Goal: Task Accomplishment & Management: Manage account settings

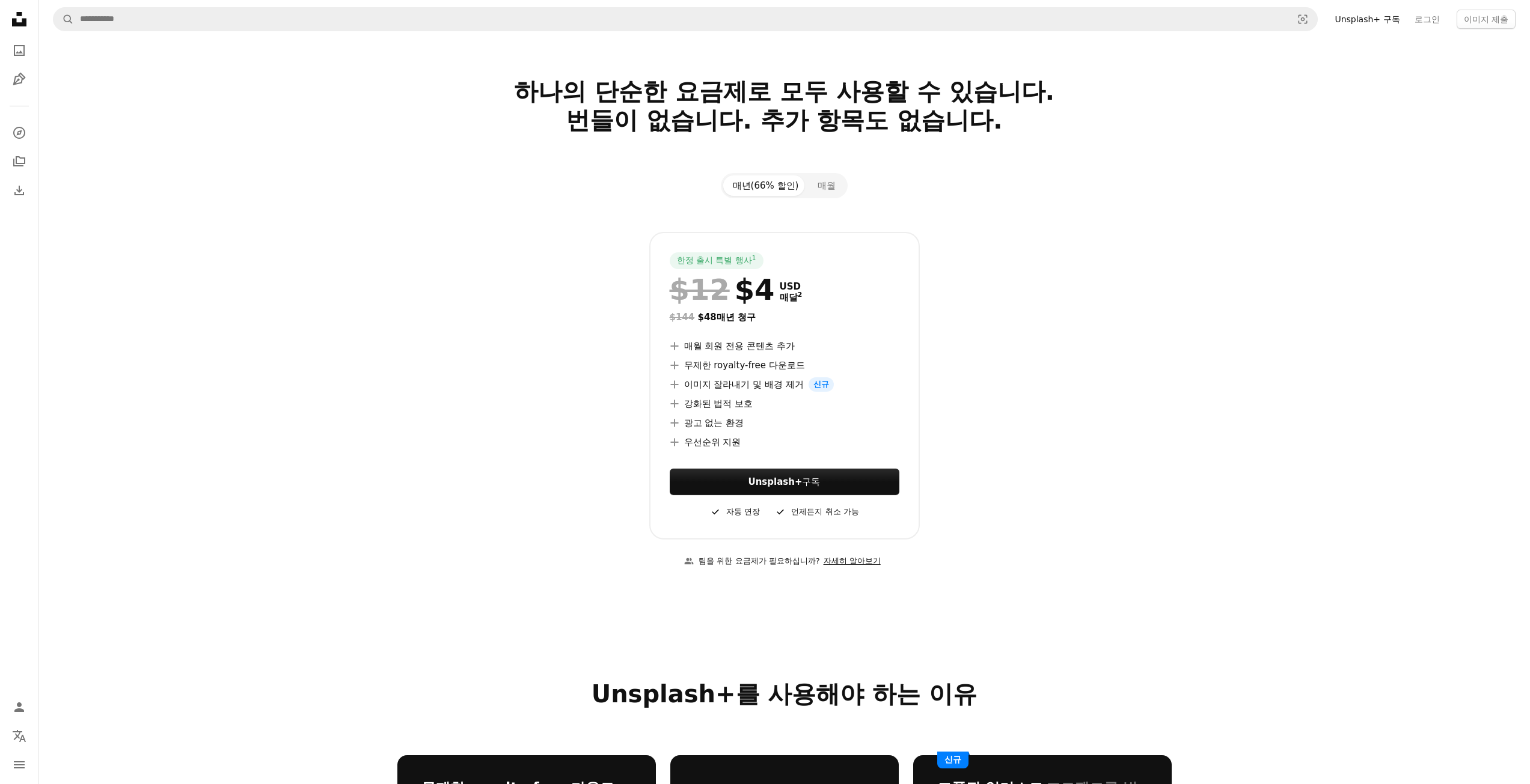
click at [858, 564] on link "자세히 알아보기" at bounding box center [852, 562] width 64 height 20
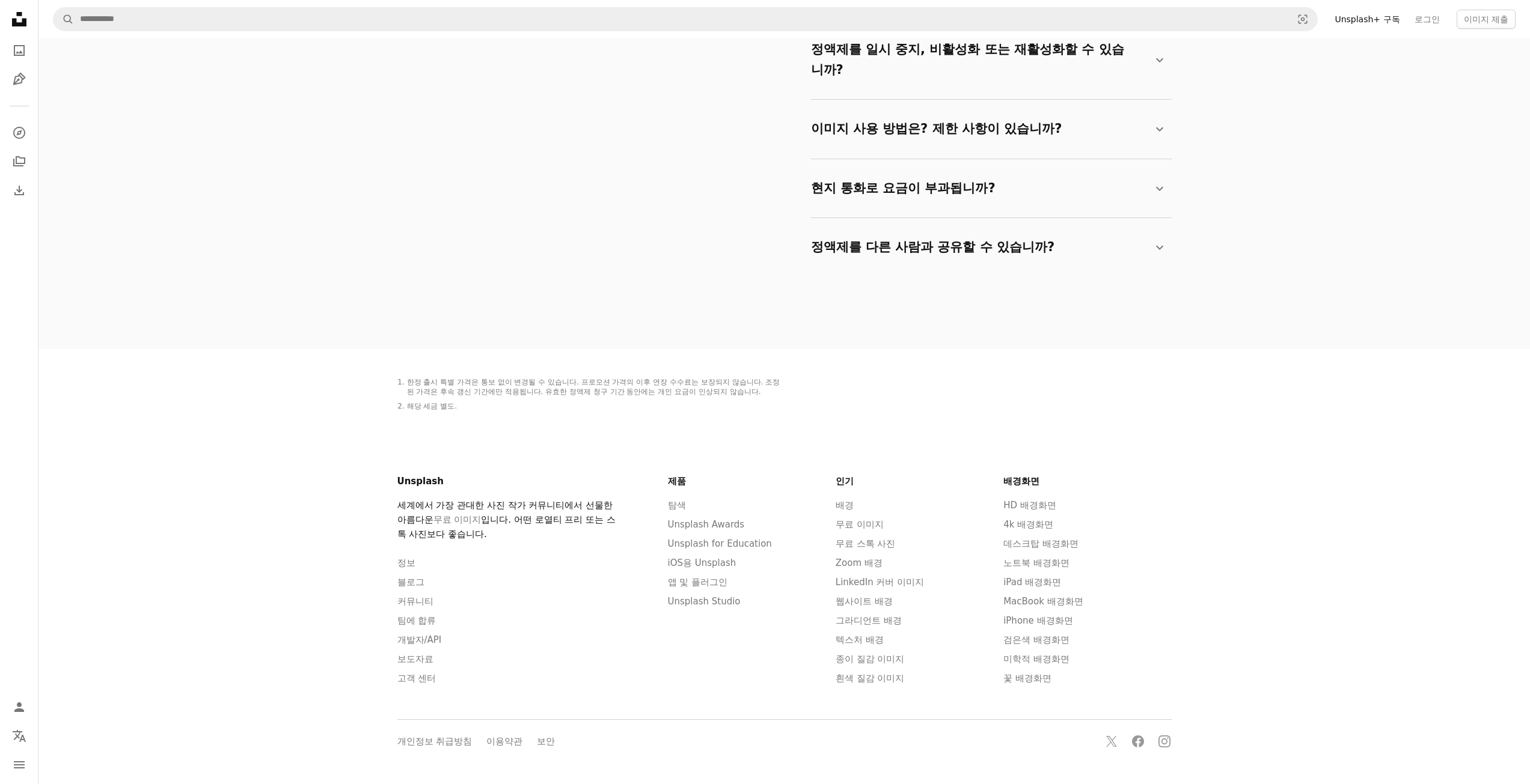
scroll to position [2164, 0]
click at [426, 678] on link "고객 센터" at bounding box center [416, 675] width 39 height 11
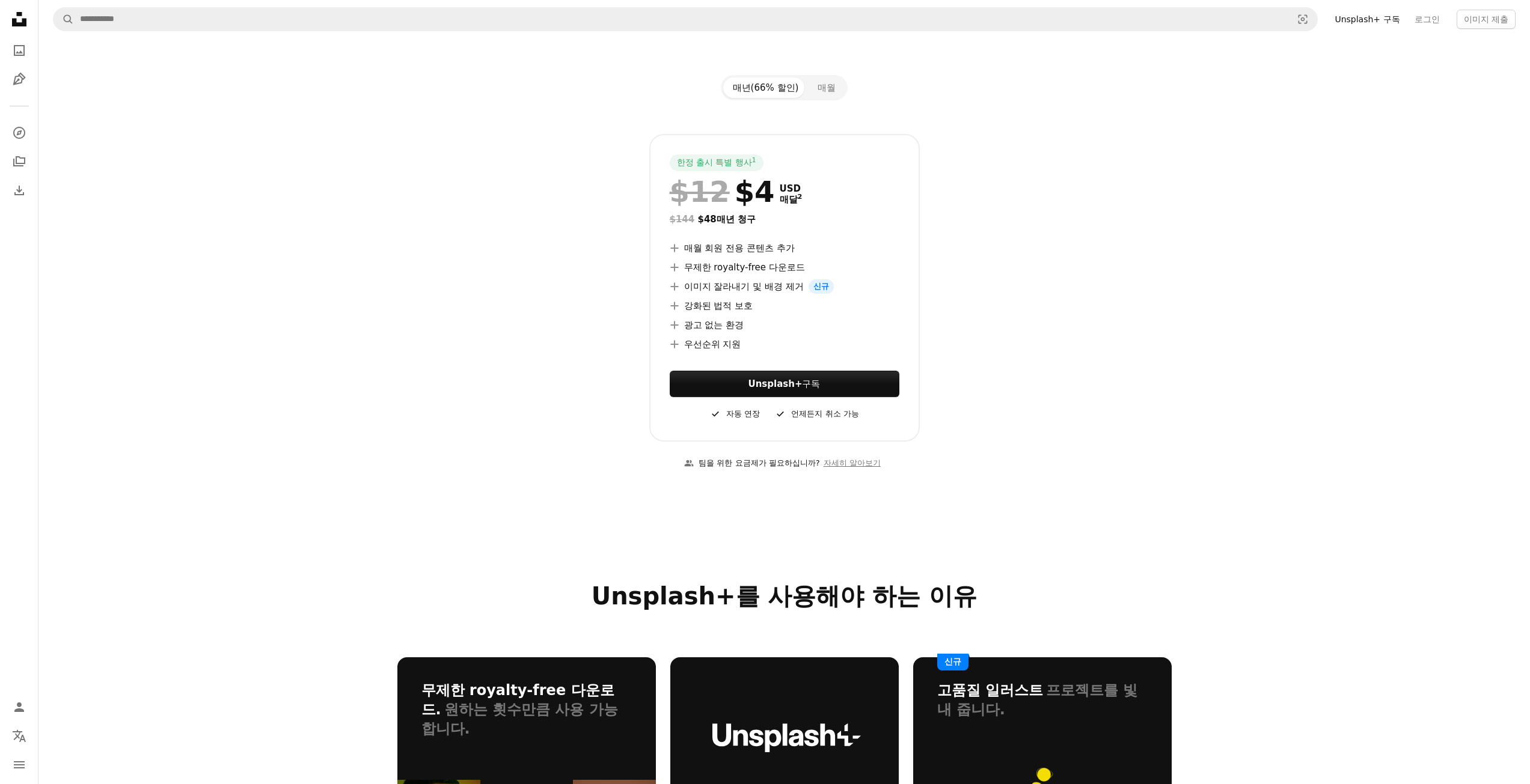
scroll to position [0, 0]
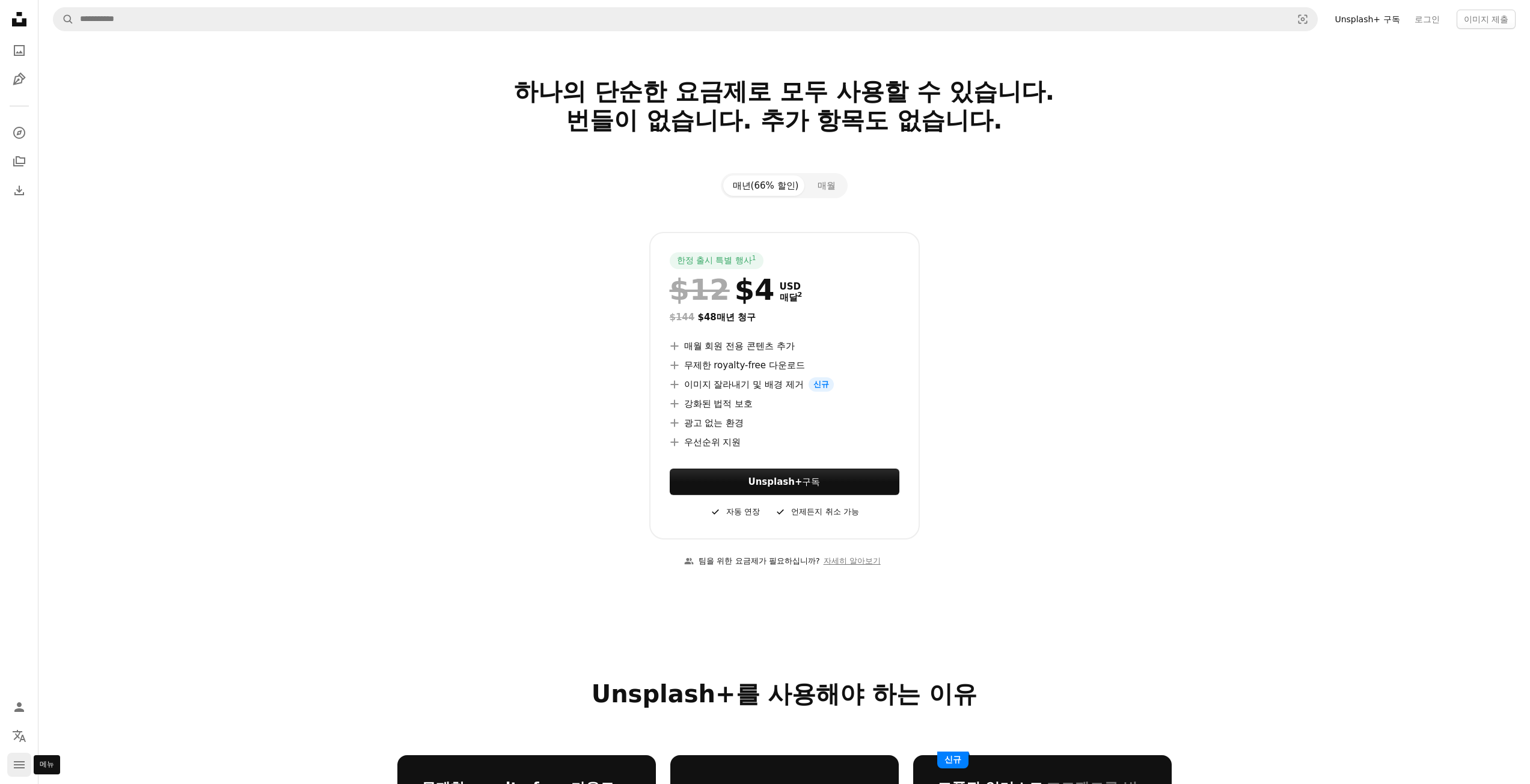
click at [19, 771] on icon "navigation menu" at bounding box center [19, 765] width 14 height 14
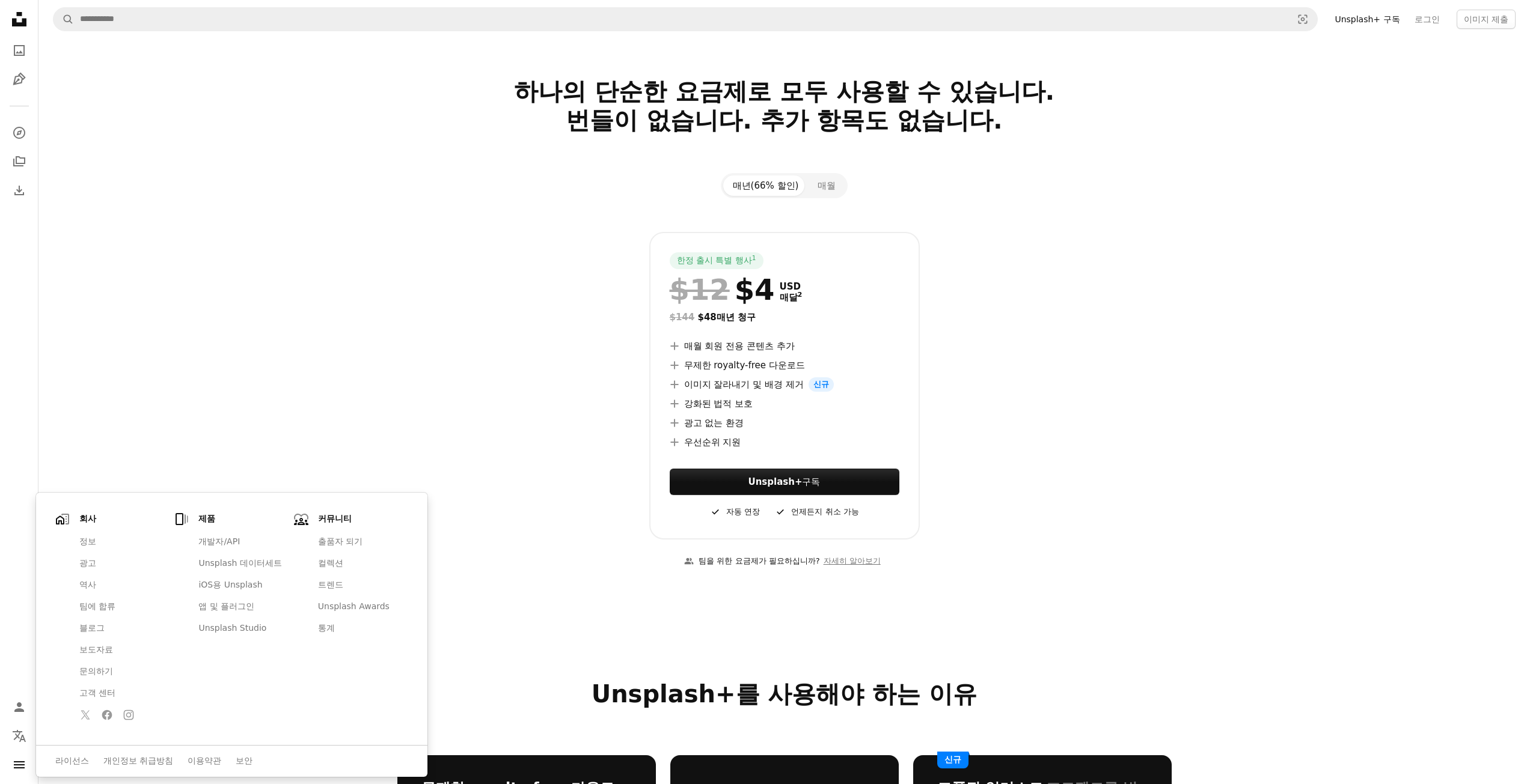
click at [247, 378] on section "하나의 단순한 요금제로 모두 사용할 수 있습니다. 번들이 없습니다. 추가 항목도 없습니다. 매년(66% 할인) 매월 한정 출시 특별 행사 1 …" at bounding box center [784, 330] width 1491 height 506
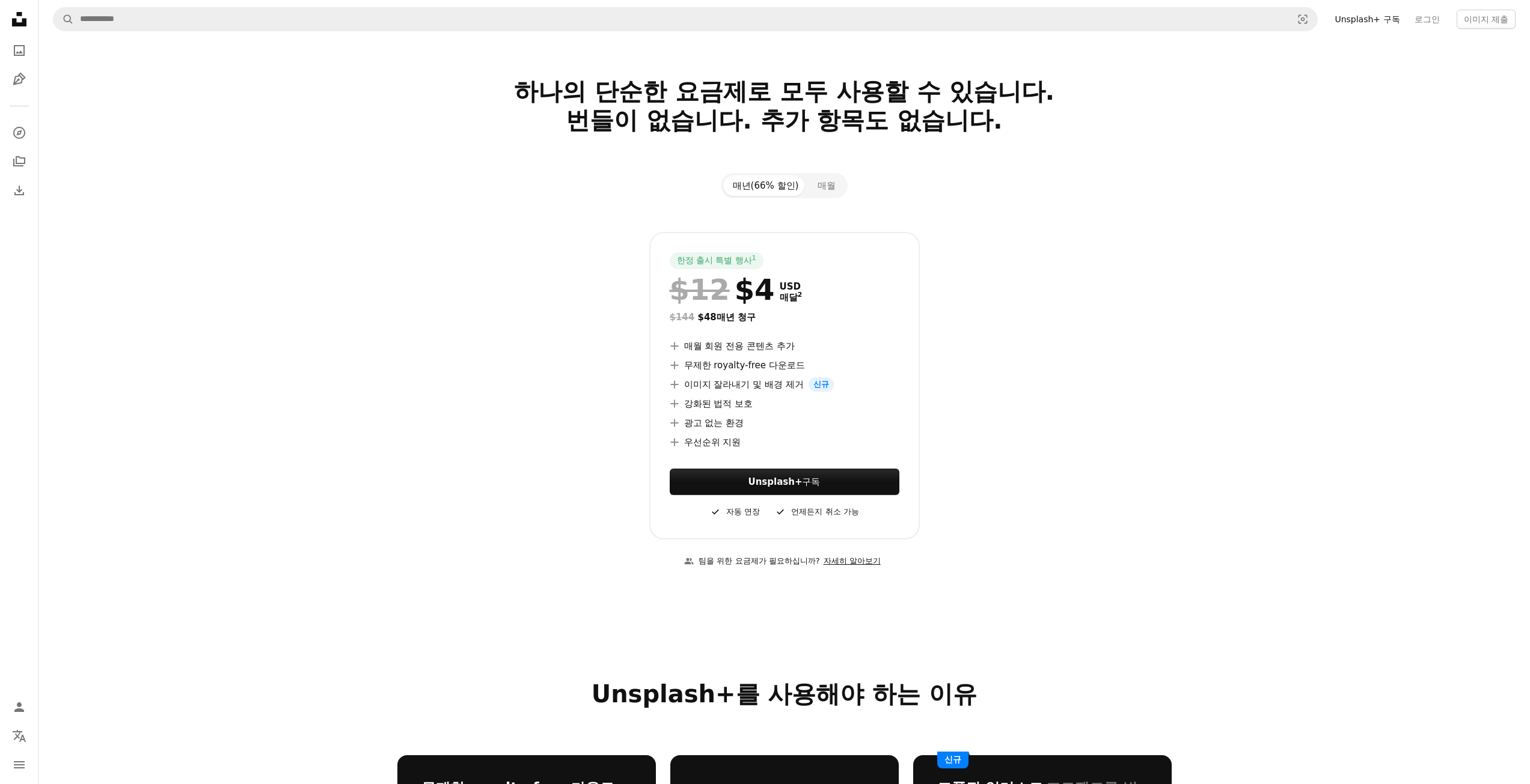
click at [860, 563] on link "자세히 알아보기" at bounding box center [852, 562] width 64 height 20
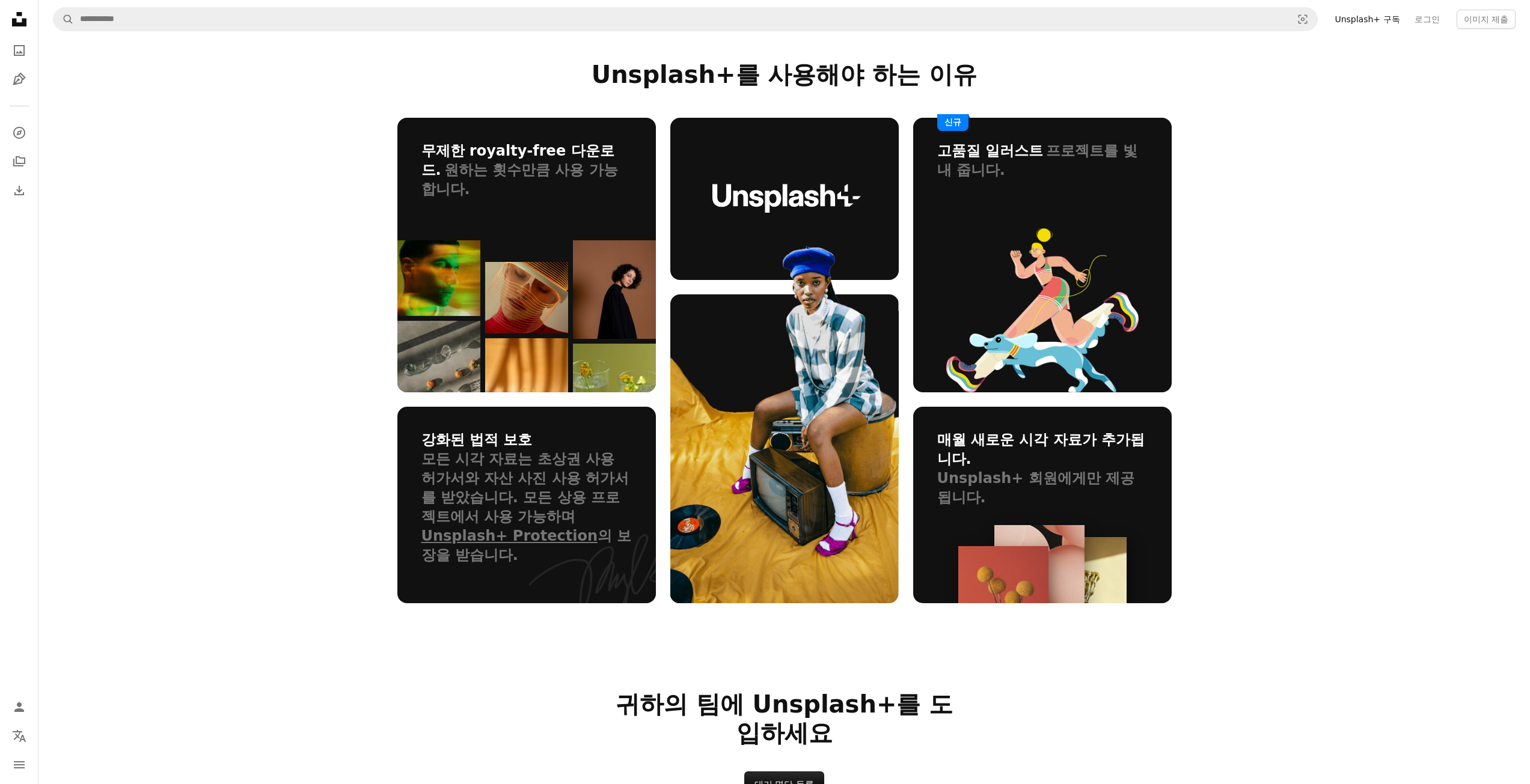
scroll to position [1630, 0]
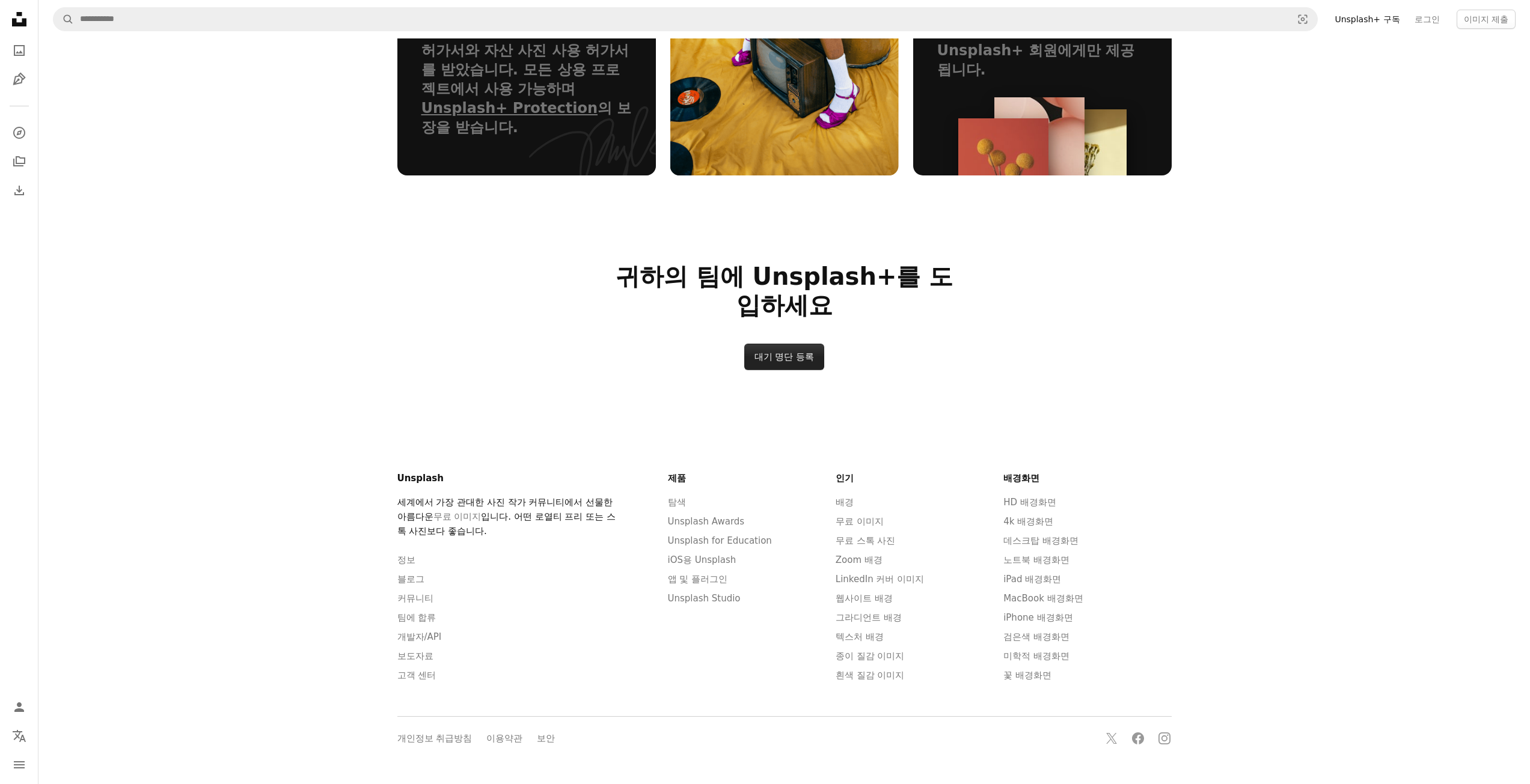
click at [765, 359] on link "대기 명단 등록" at bounding box center [784, 356] width 80 height 26
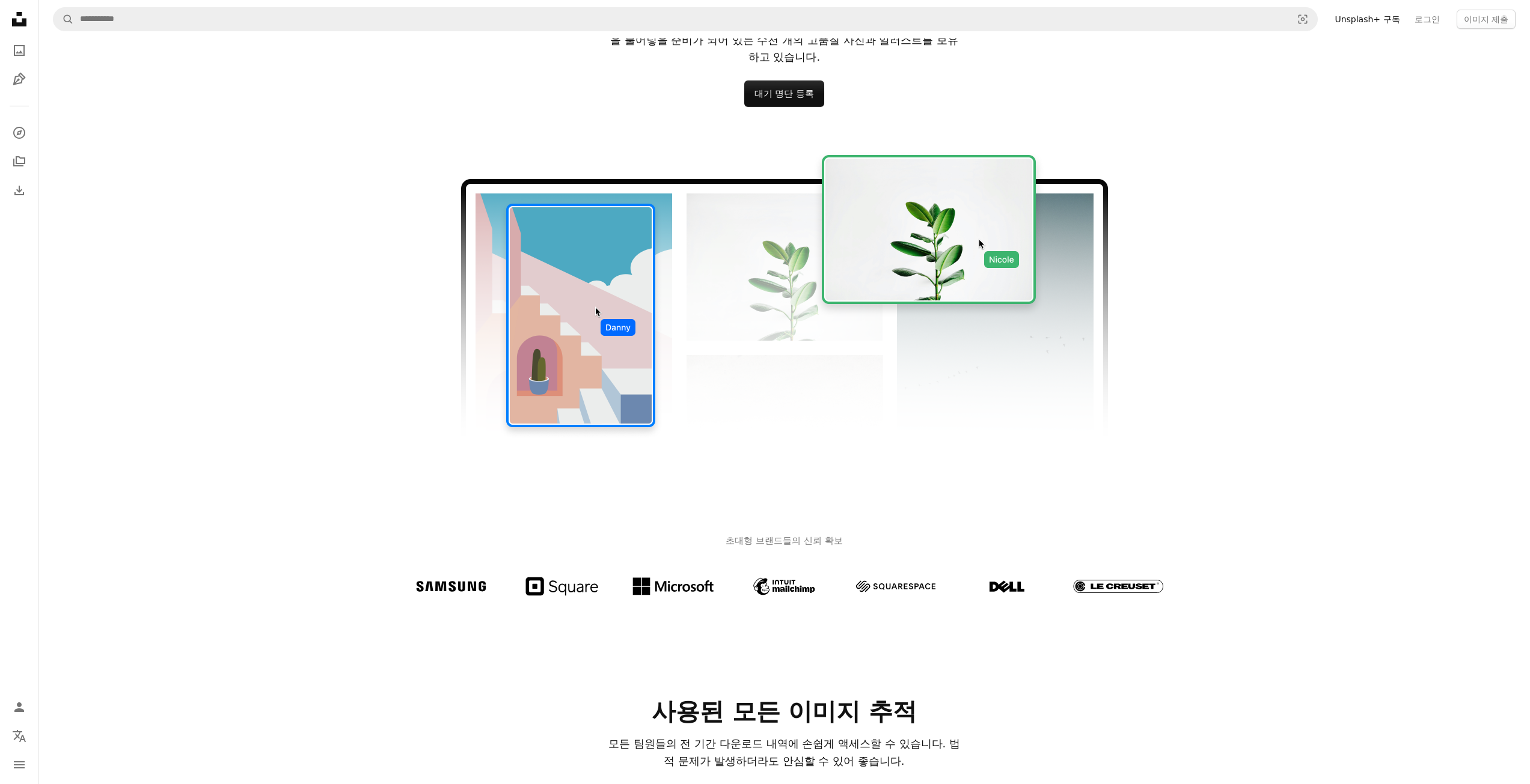
scroll to position [0, 0]
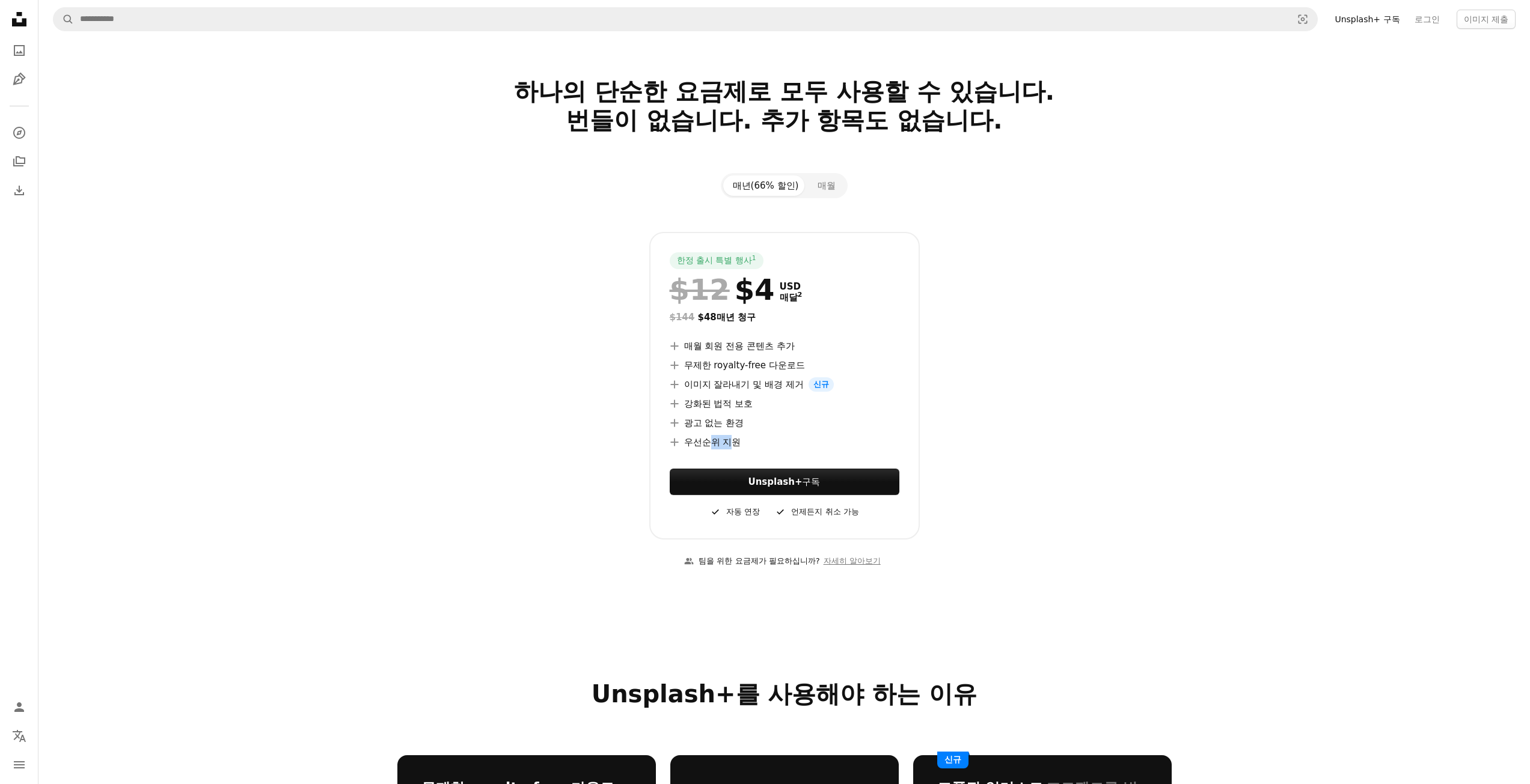
drag, startPoint x: 713, startPoint y: 440, endPoint x: 736, endPoint y: 443, distance: 23.2
click at [736, 443] on li "A plus sign 우선순위 지원" at bounding box center [784, 442] width 230 height 14
drag, startPoint x: 1112, startPoint y: 391, endPoint x: 1069, endPoint y: 388, distance: 43.1
click at [1112, 390] on div "한정 출시 특별 행사 1 $12 $4 USD 매달 2 $144 $48 매년 청구 A plus sign 매월 회원 전용 콘텐츠 추가 A plus…" at bounding box center [784, 386] width 774 height 307
click at [815, 183] on button "매월" at bounding box center [826, 185] width 37 height 21
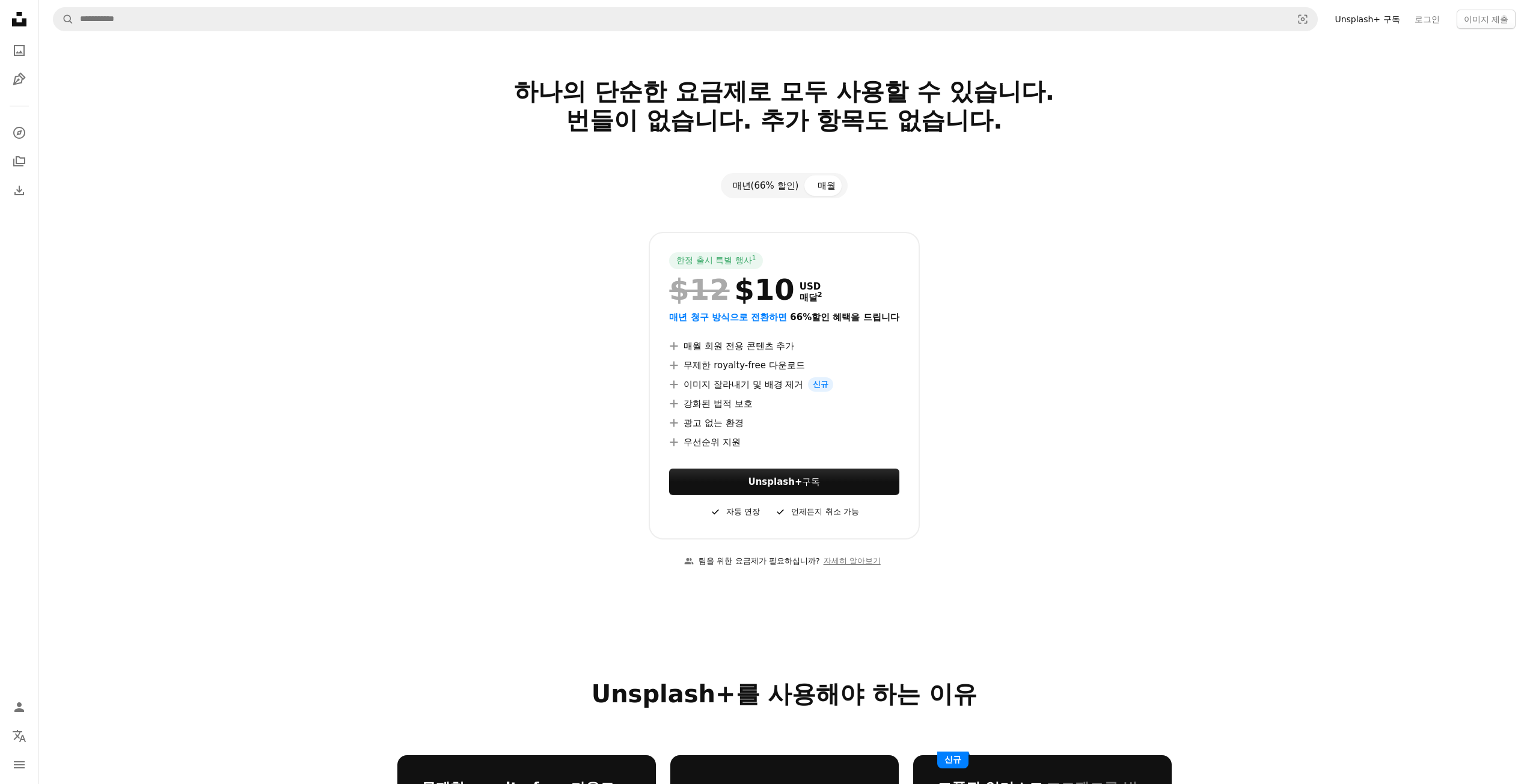
click at [769, 184] on button "매년(66% 할인)" at bounding box center [766, 185] width 85 height 21
click at [774, 486] on strong "Unsplash+" at bounding box center [775, 482] width 54 height 11
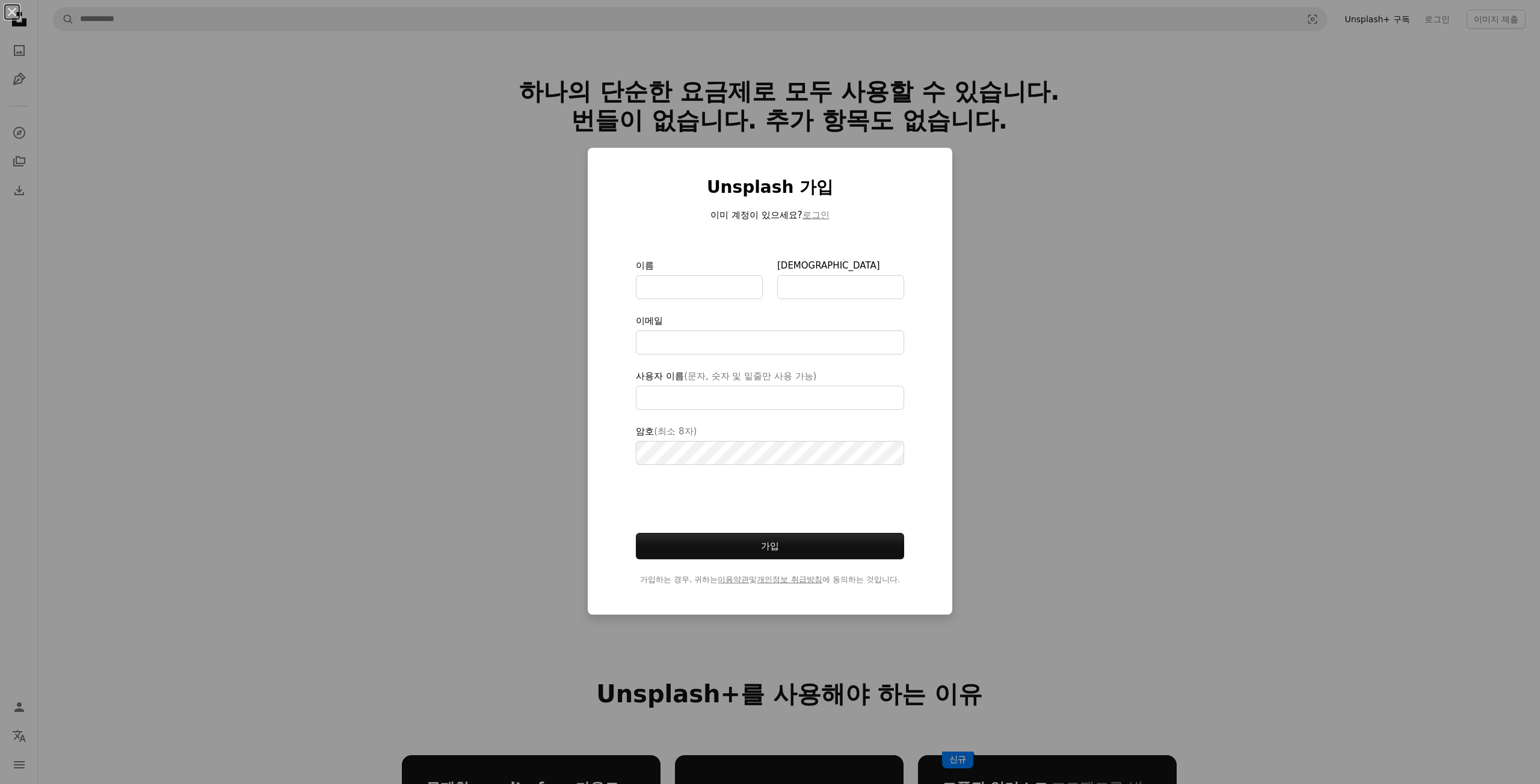
type input "**********"
click at [1050, 445] on div "An X shape Unsplash 가입 이미 계정이 있으세요? 로그인 이름 성 이메일 사용자 이름 (문자, 숫자 및 밑줄만 사용 가능) 암호…" at bounding box center [770, 392] width 1540 height 784
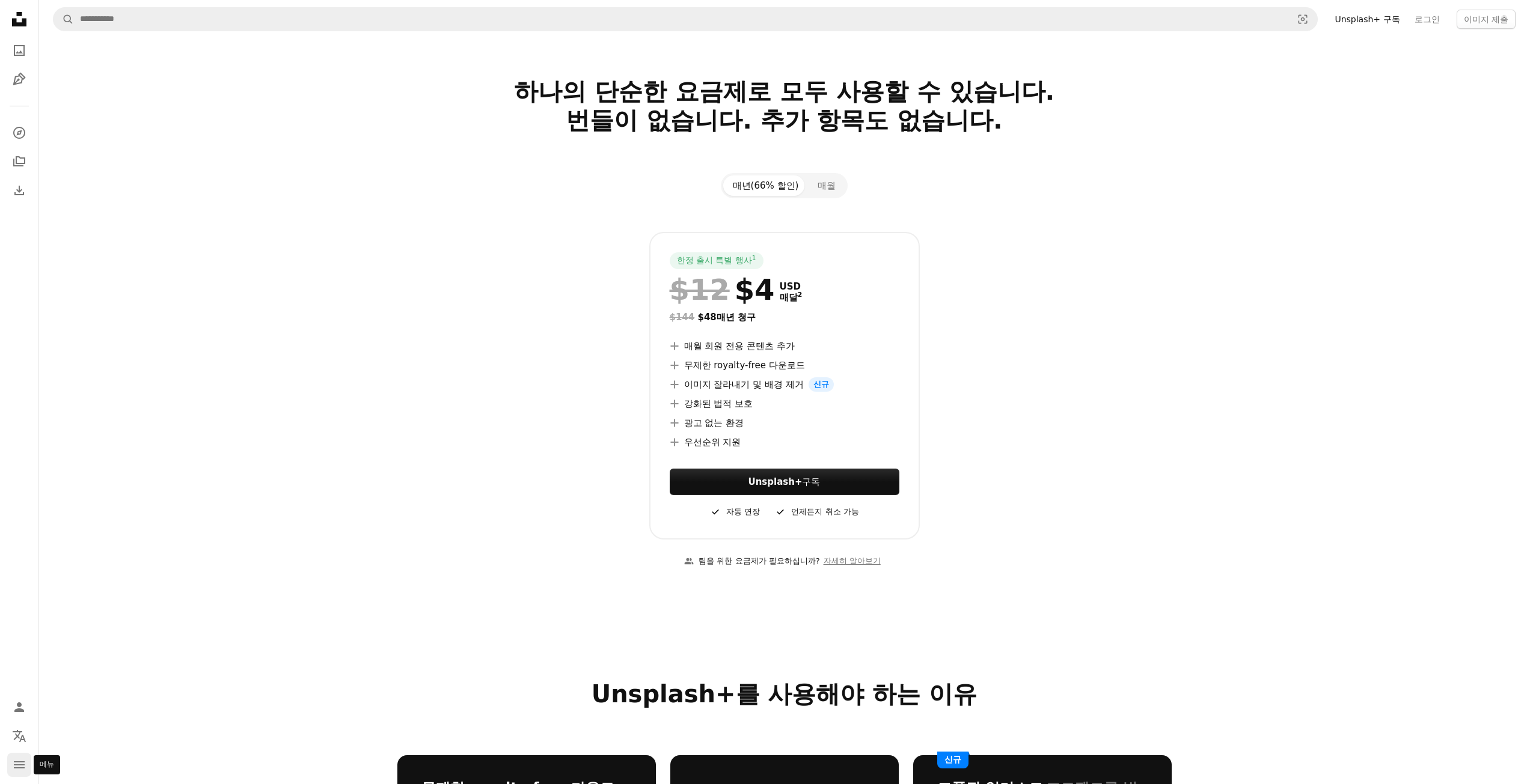
click at [19, 768] on icon "메뉴" at bounding box center [19, 765] width 11 height 7
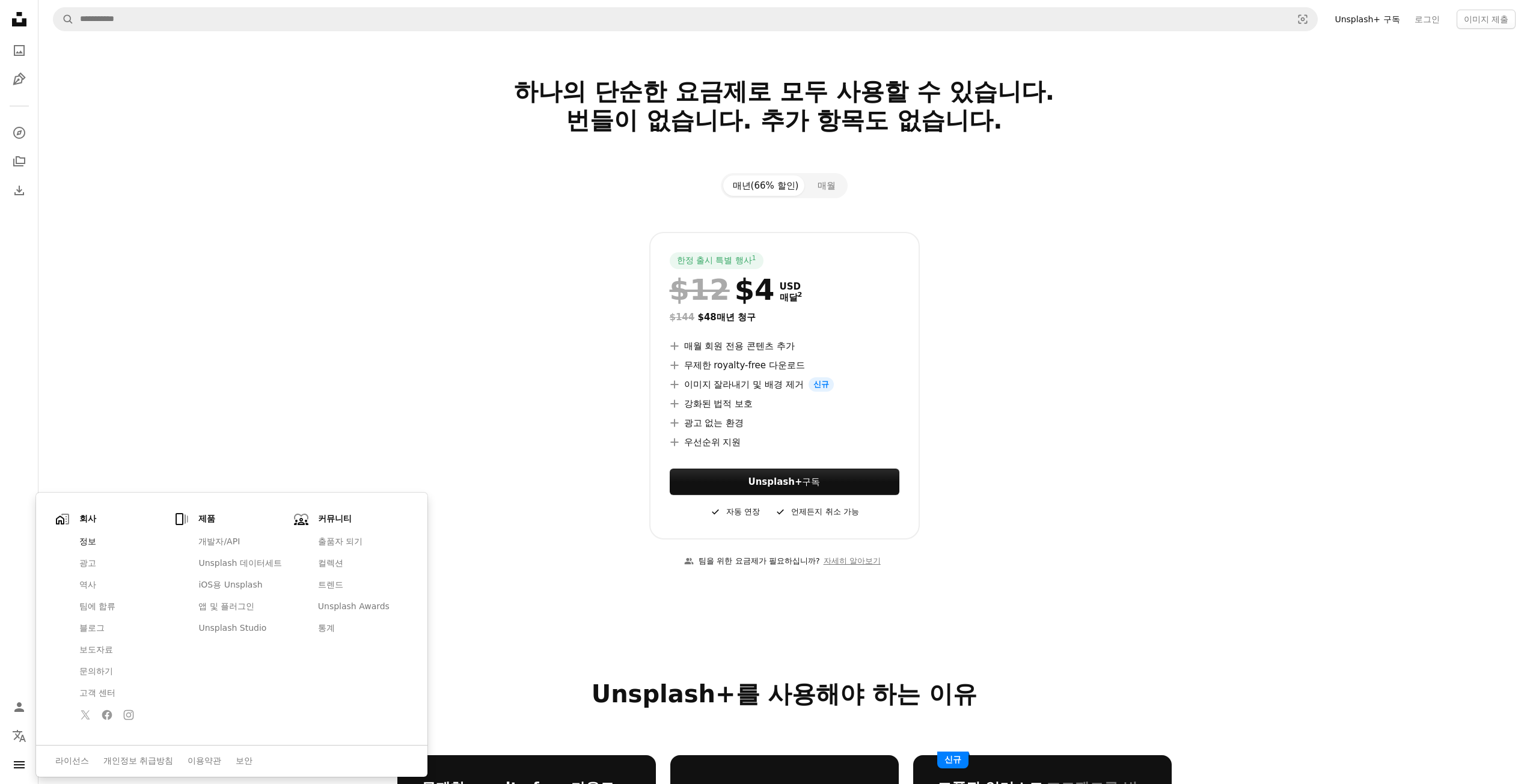
click at [92, 546] on link "정보" at bounding box center [121, 543] width 98 height 22
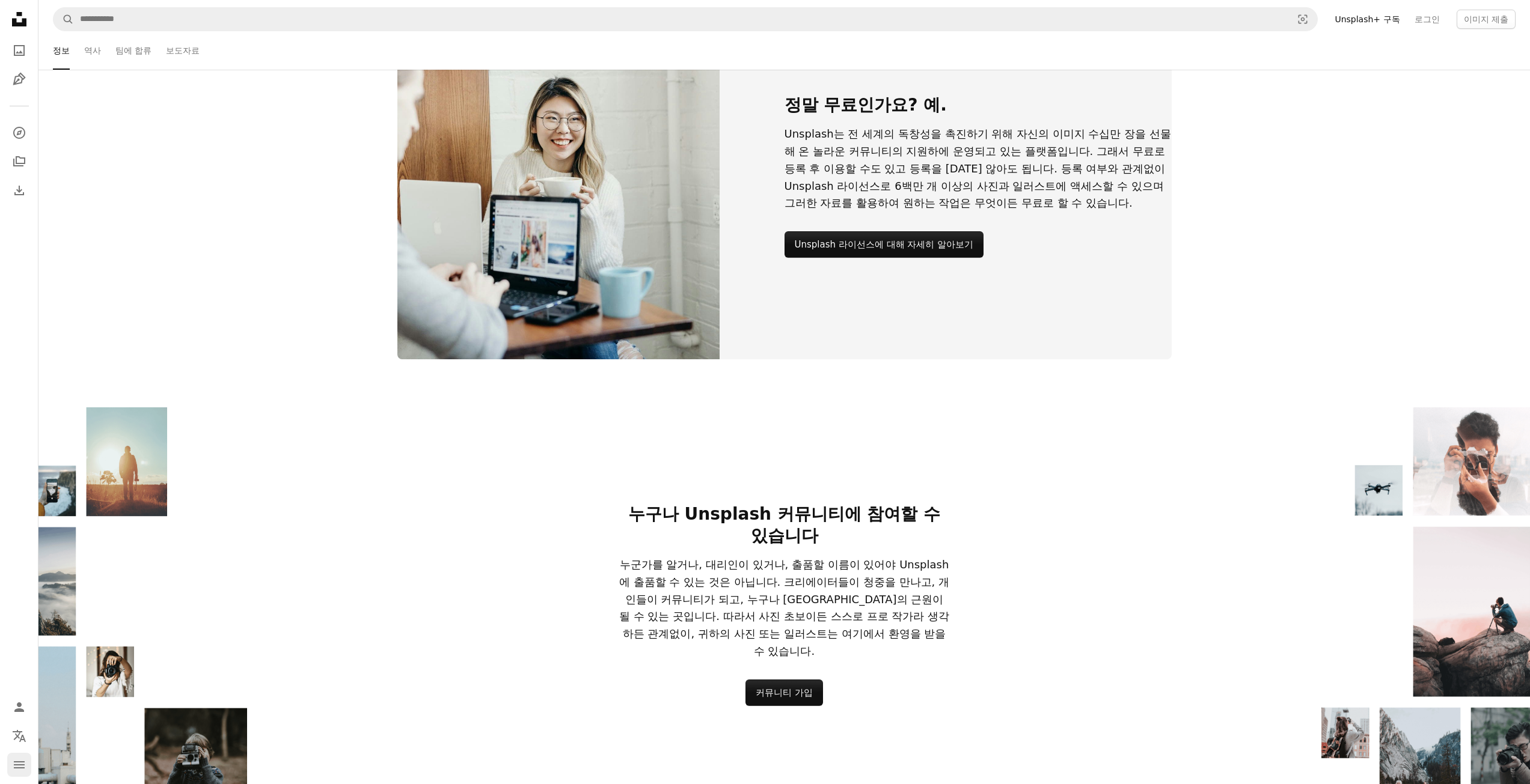
scroll to position [1440, 0]
click at [9, 760] on button "navigation menu" at bounding box center [19, 765] width 24 height 24
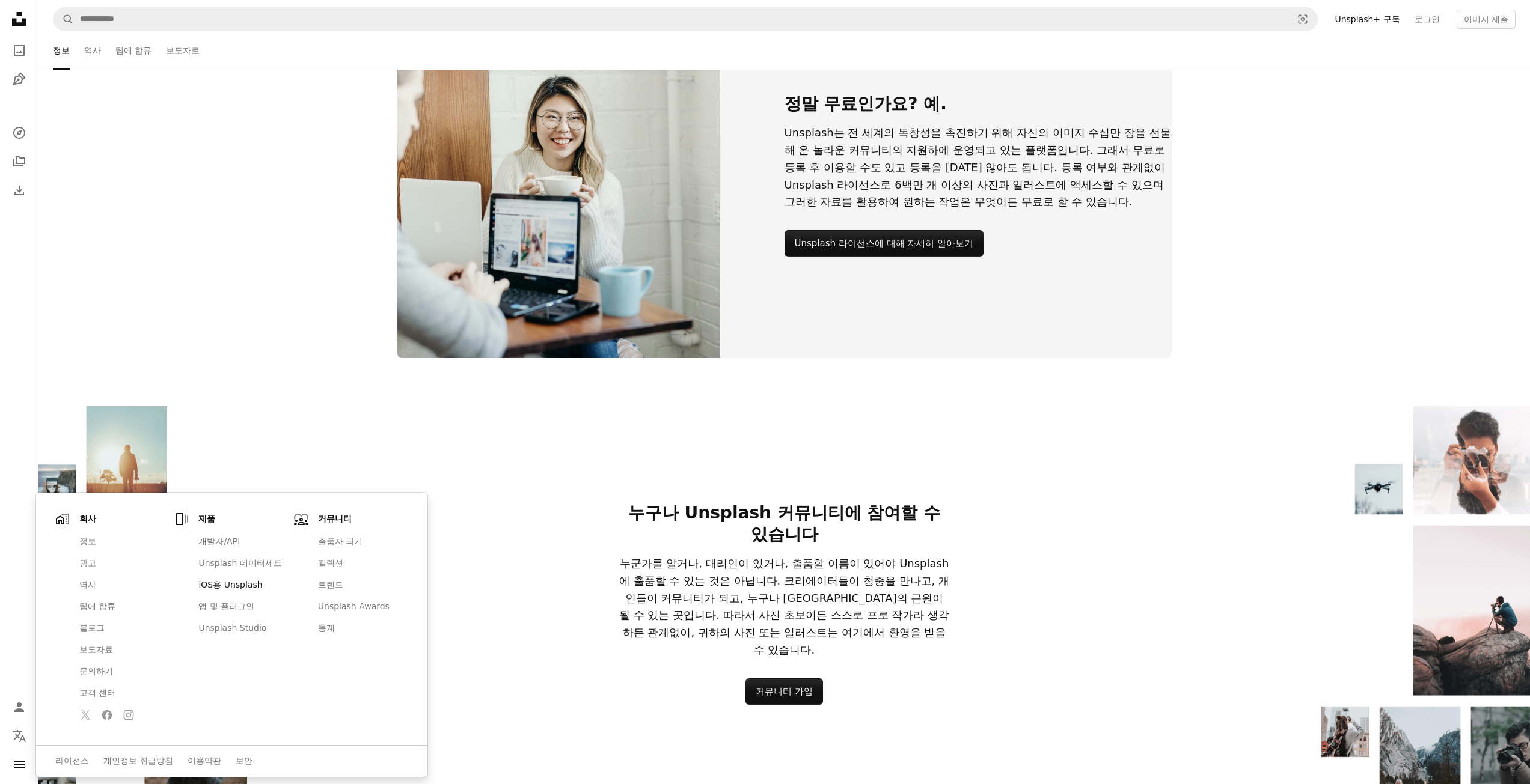
click at [236, 585] on link "iOS용 Unsplash" at bounding box center [240, 585] width 98 height 22
drag, startPoint x: 224, startPoint y: 571, endPoint x: 265, endPoint y: 549, distance: 46.5
click at [225, 572] on link "Unsplash 데이터세트" at bounding box center [240, 563] width 98 height 22
click at [851, 257] on link "Unsplash 라이선스에 대해 자세히 알아보기" at bounding box center [883, 243] width 200 height 26
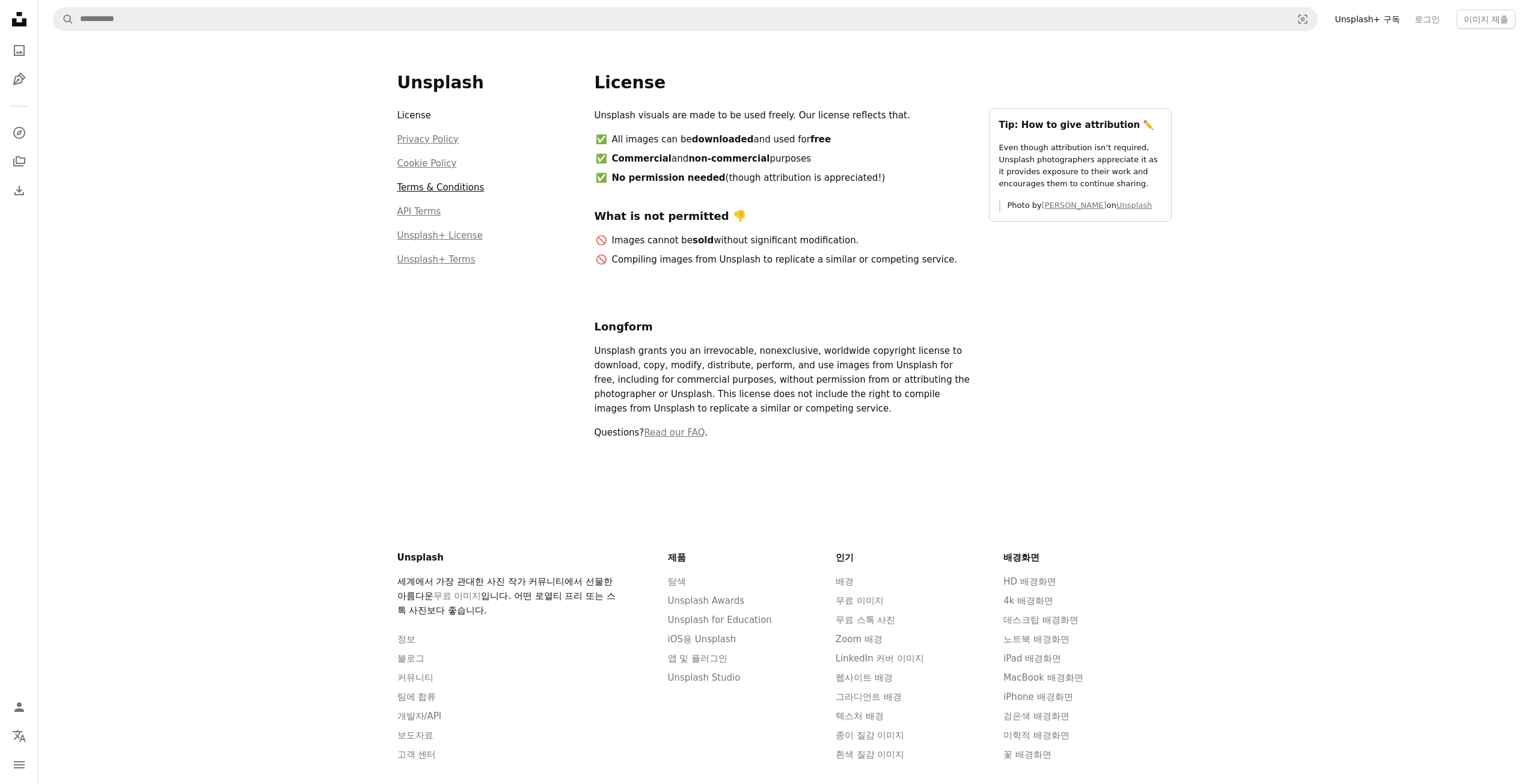
click at [448, 184] on link "Terms & Conditions" at bounding box center [440, 187] width 87 height 11
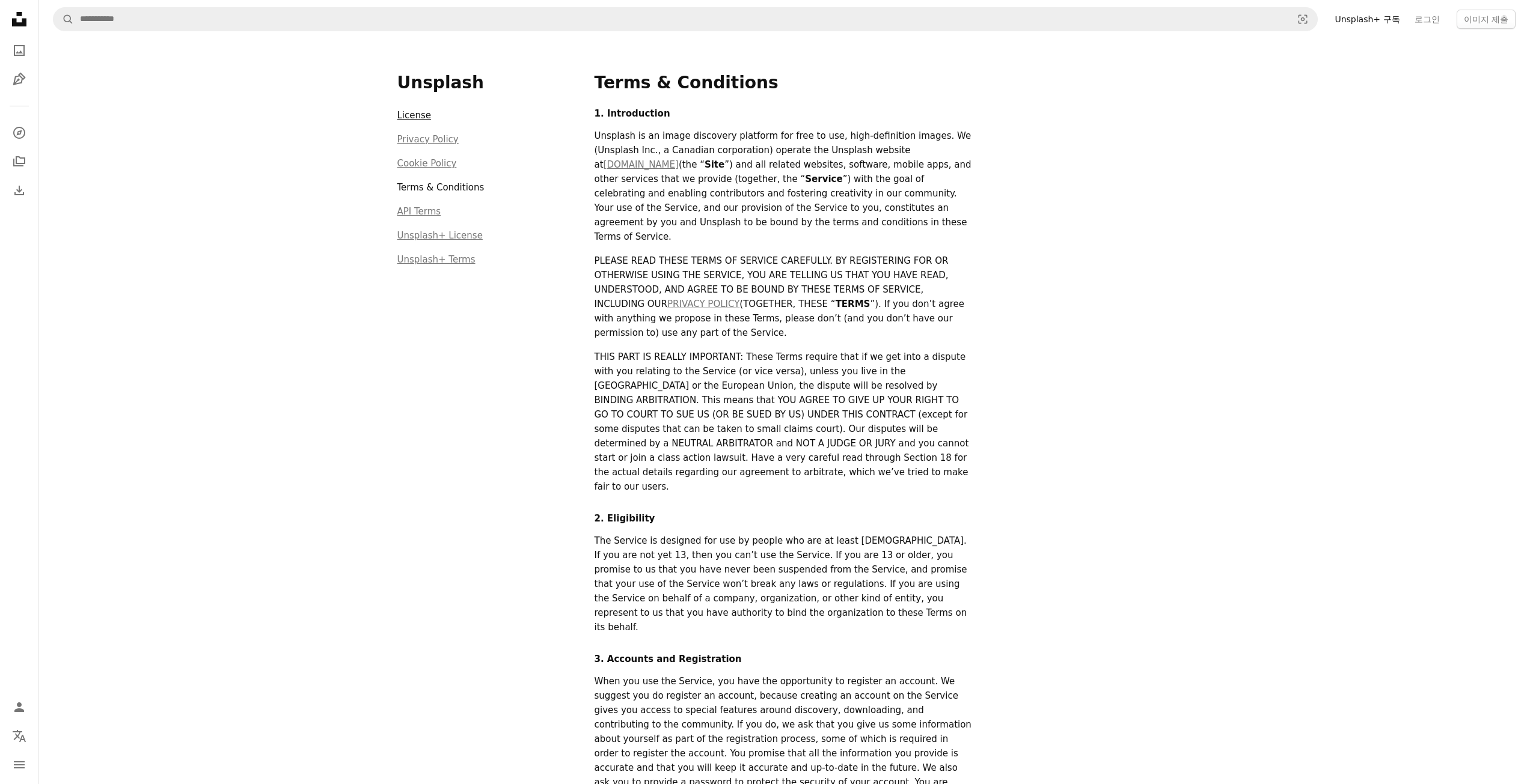
click at [413, 116] on link "License" at bounding box center [414, 116] width 34 height 11
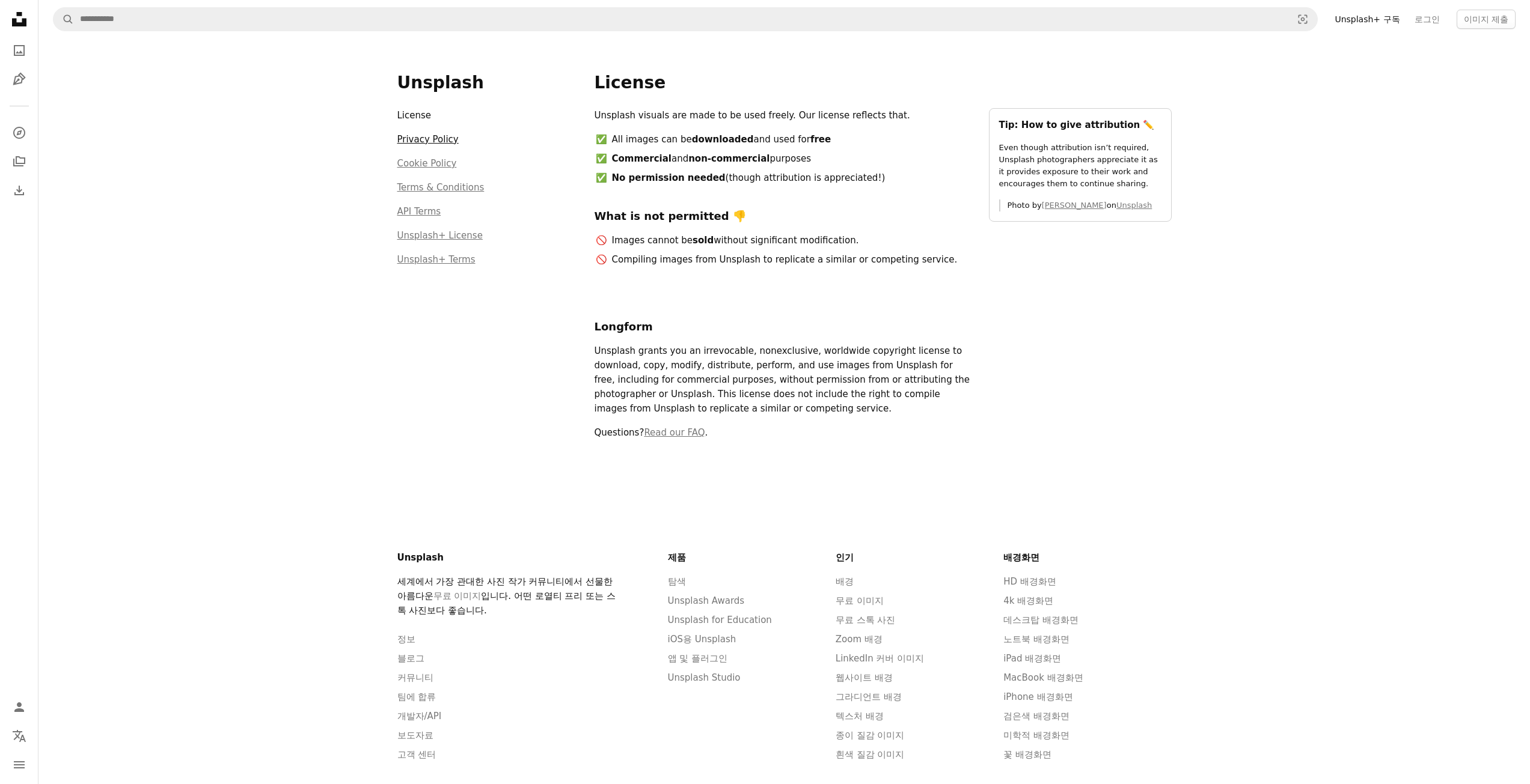
click at [439, 142] on link "Privacy Policy" at bounding box center [428, 139] width 61 height 11
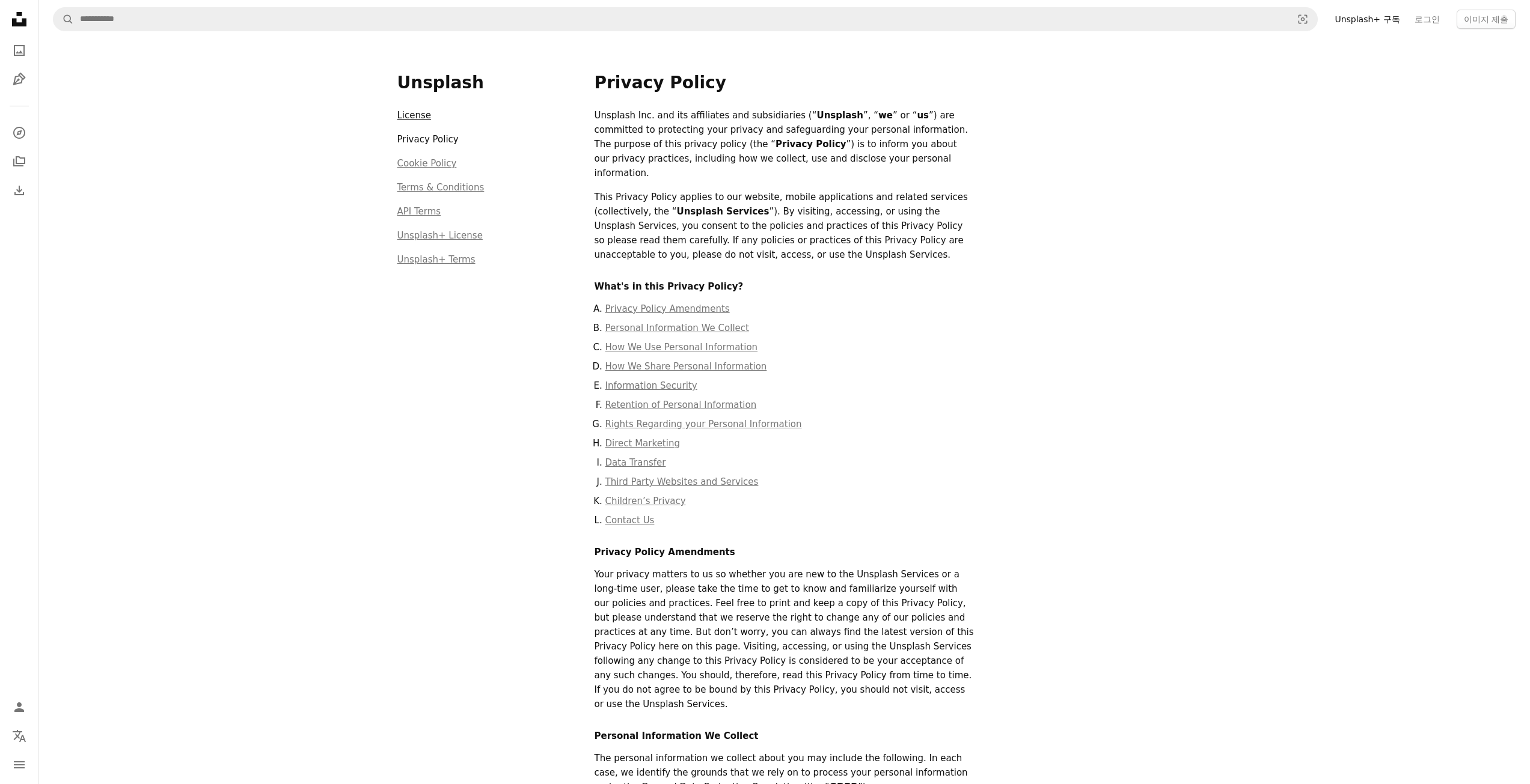
click at [408, 110] on link "License" at bounding box center [414, 116] width 34 height 11
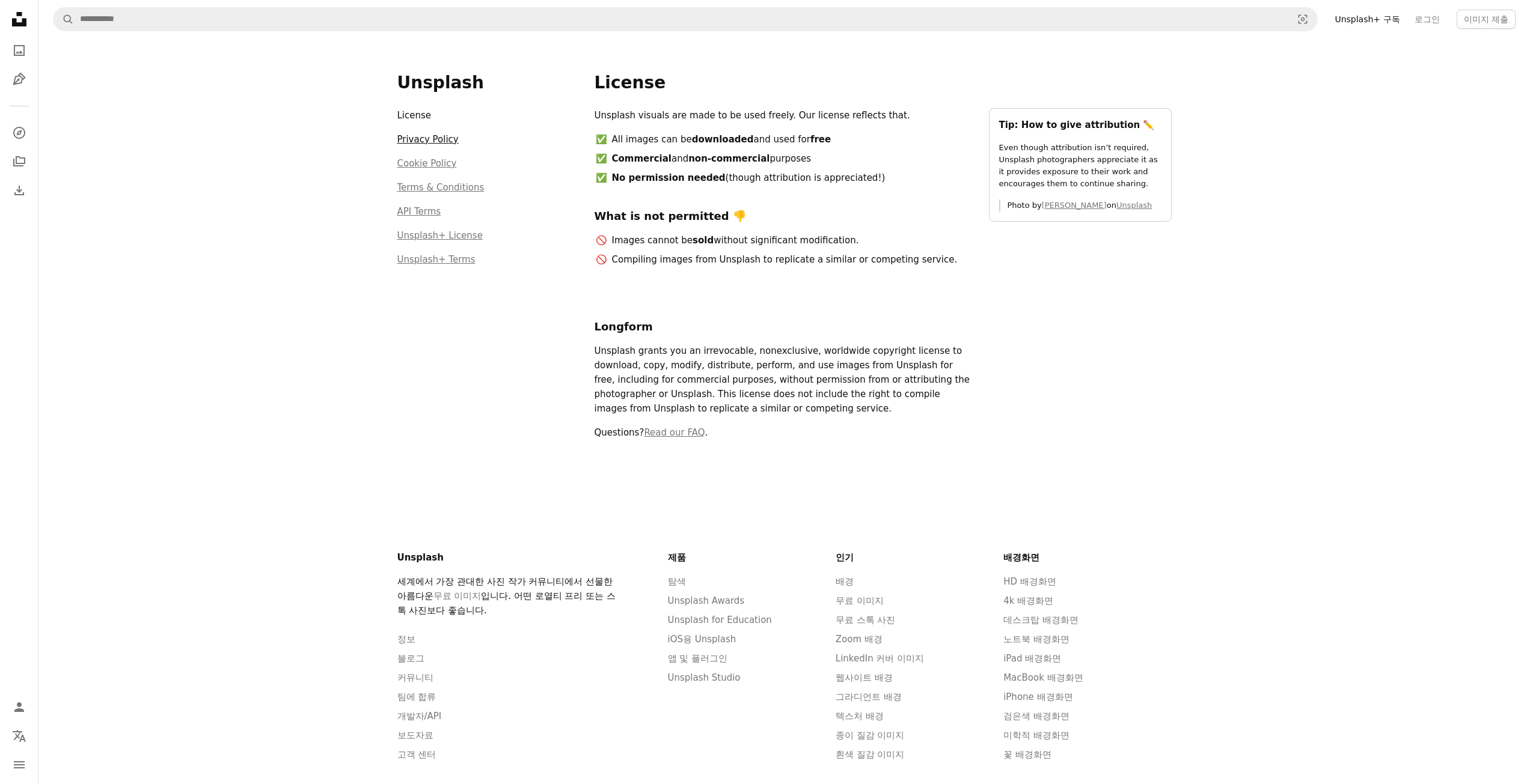
click at [447, 136] on link "Privacy Policy" at bounding box center [428, 139] width 61 height 11
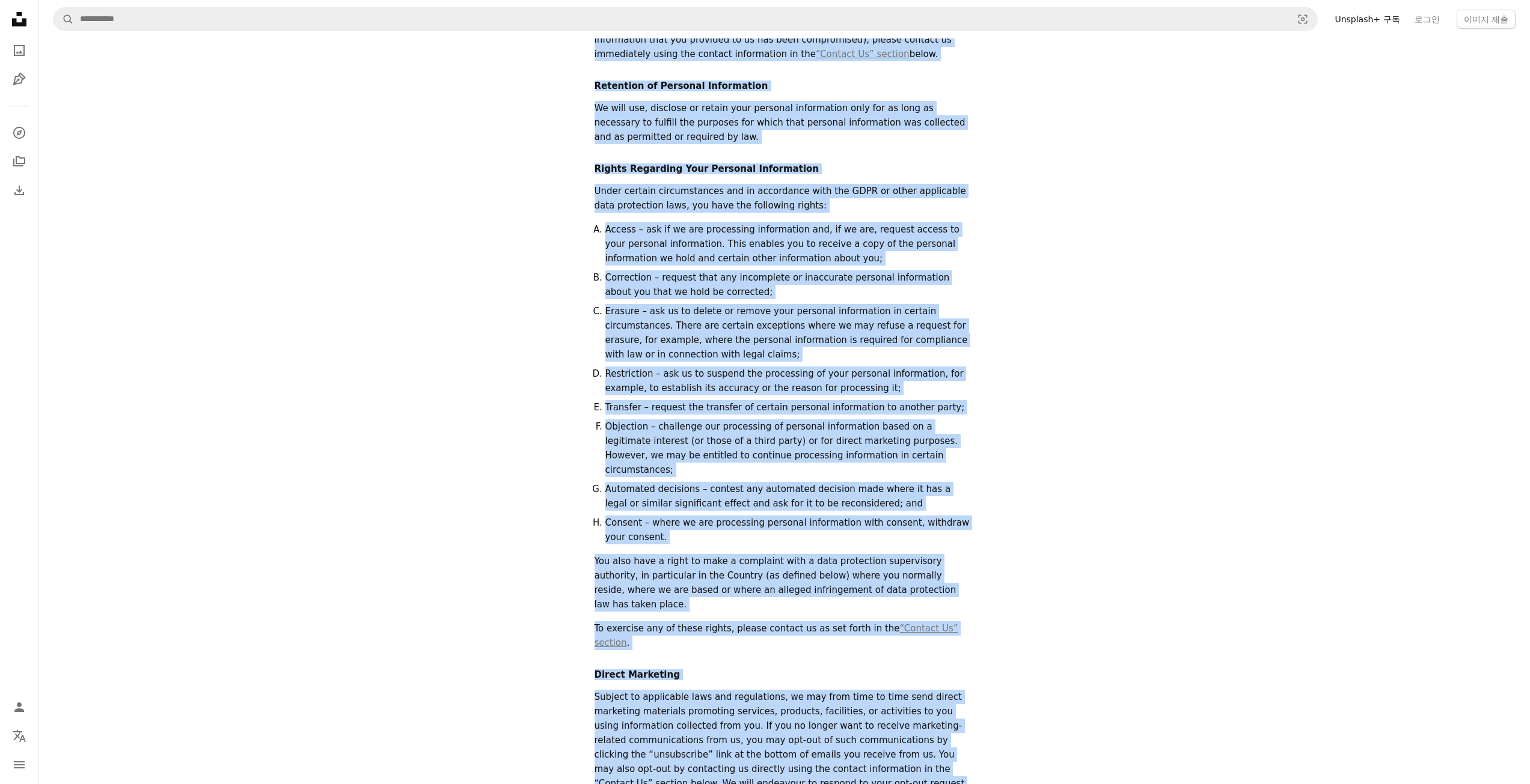
scroll to position [3326, 0]
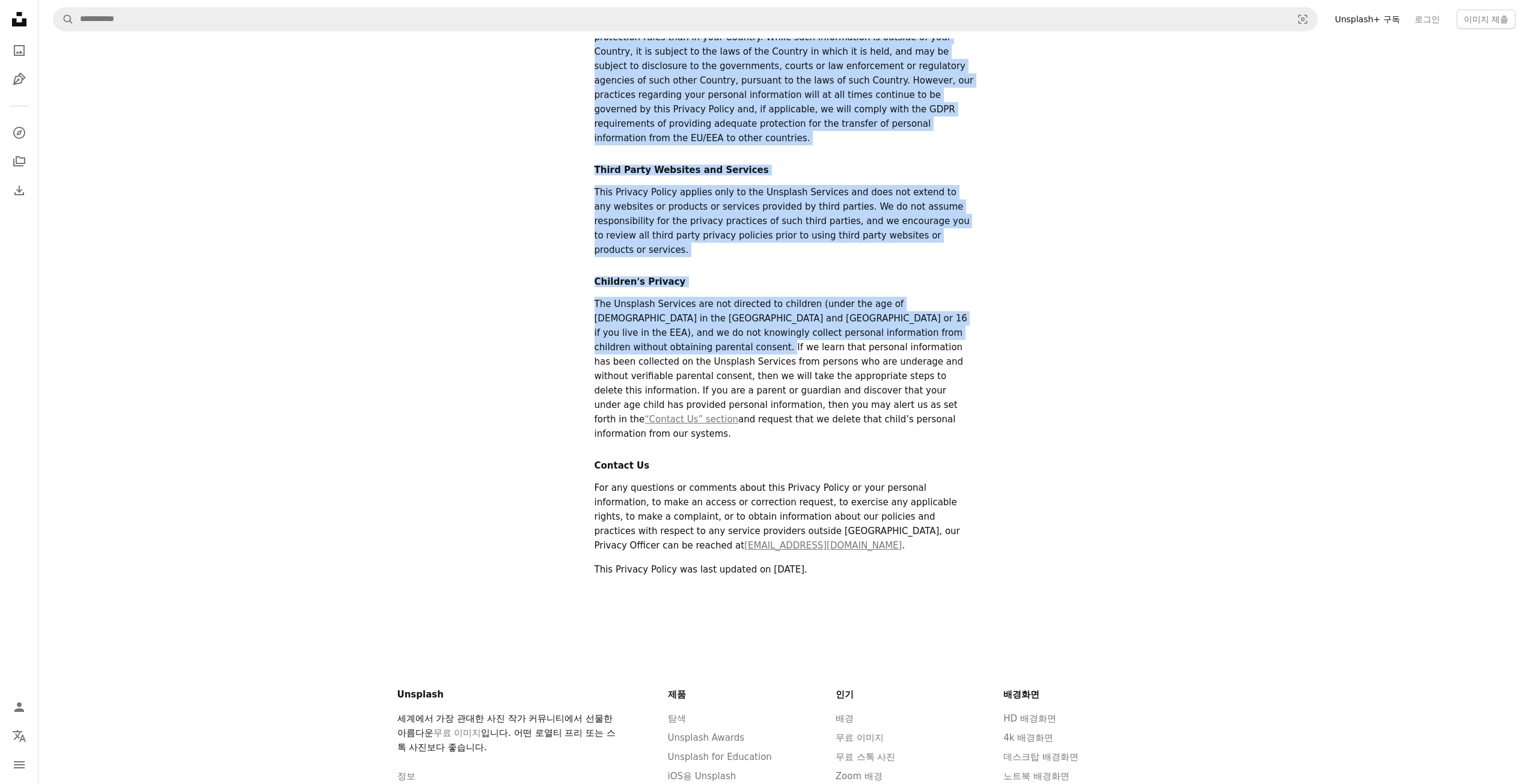
drag, startPoint x: 598, startPoint y: 80, endPoint x: 976, endPoint y: 335, distance: 456.0
copy div "Privacy Policy Unsplash Inc. and its affiliates and subsidiaries (“ Unsplash ”,…"
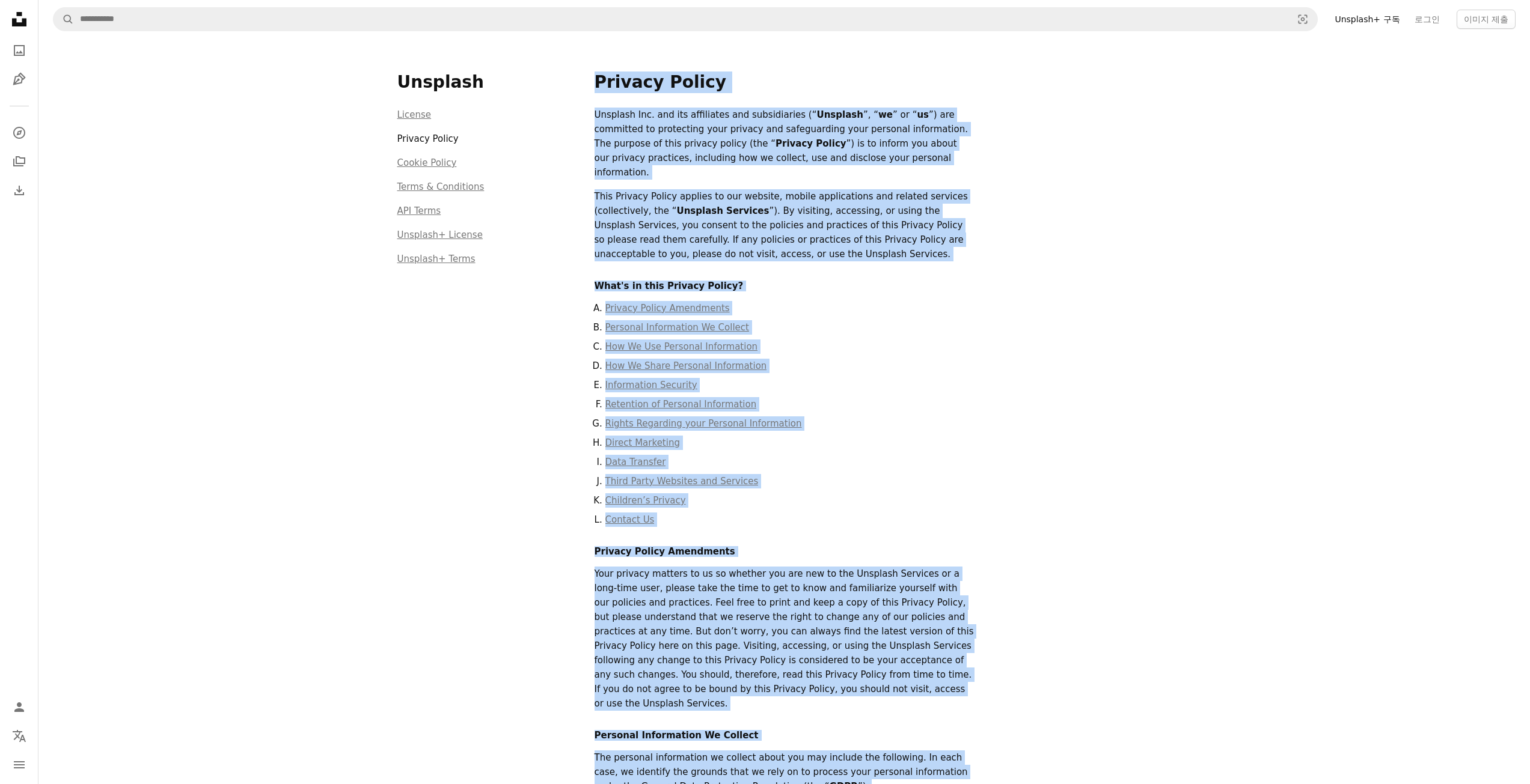
scroll to position [0, 0]
click at [423, 193] on link "Terms & Conditions" at bounding box center [440, 187] width 87 height 11
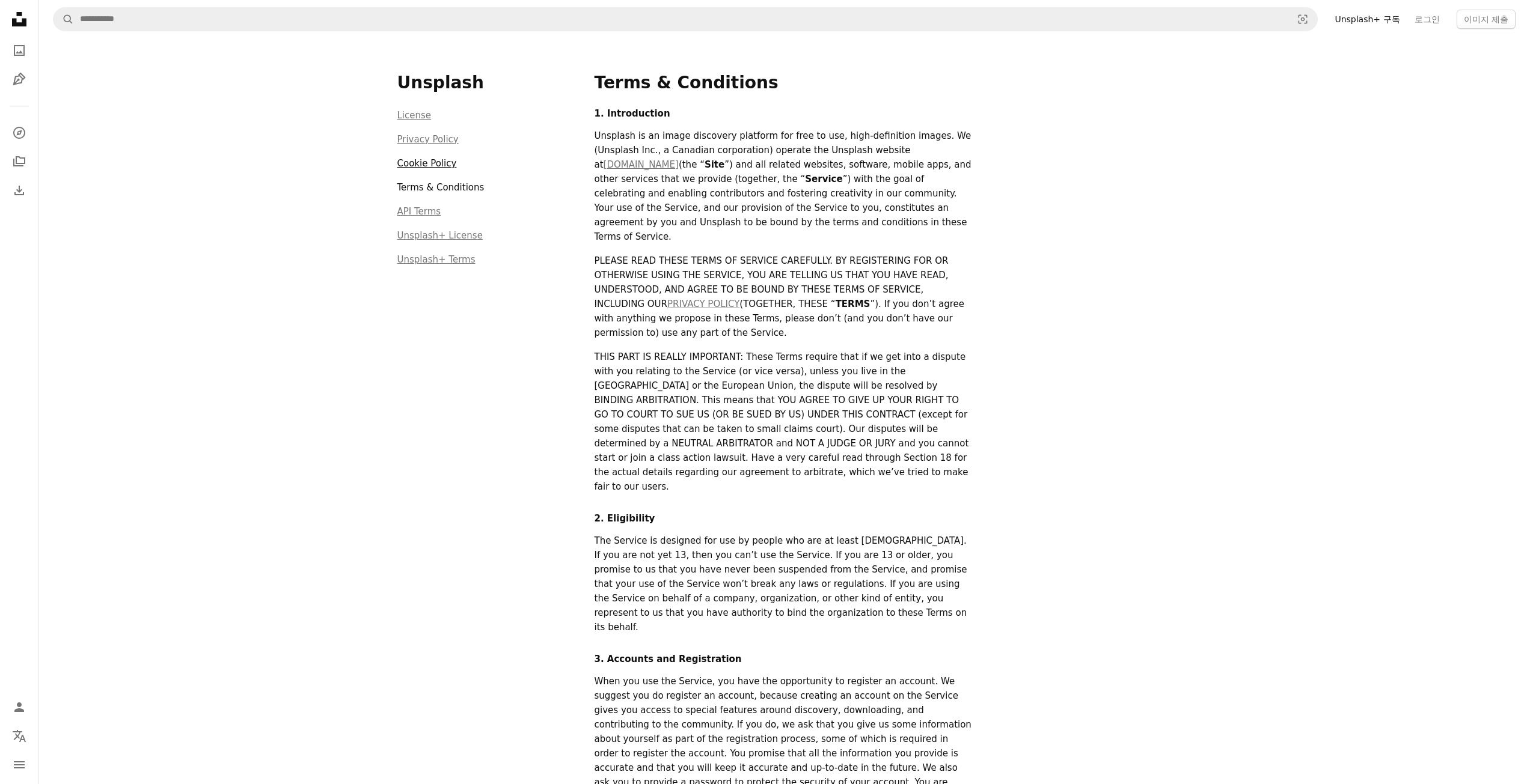
click at [424, 168] on link "Cookie Policy" at bounding box center [427, 164] width 60 height 11
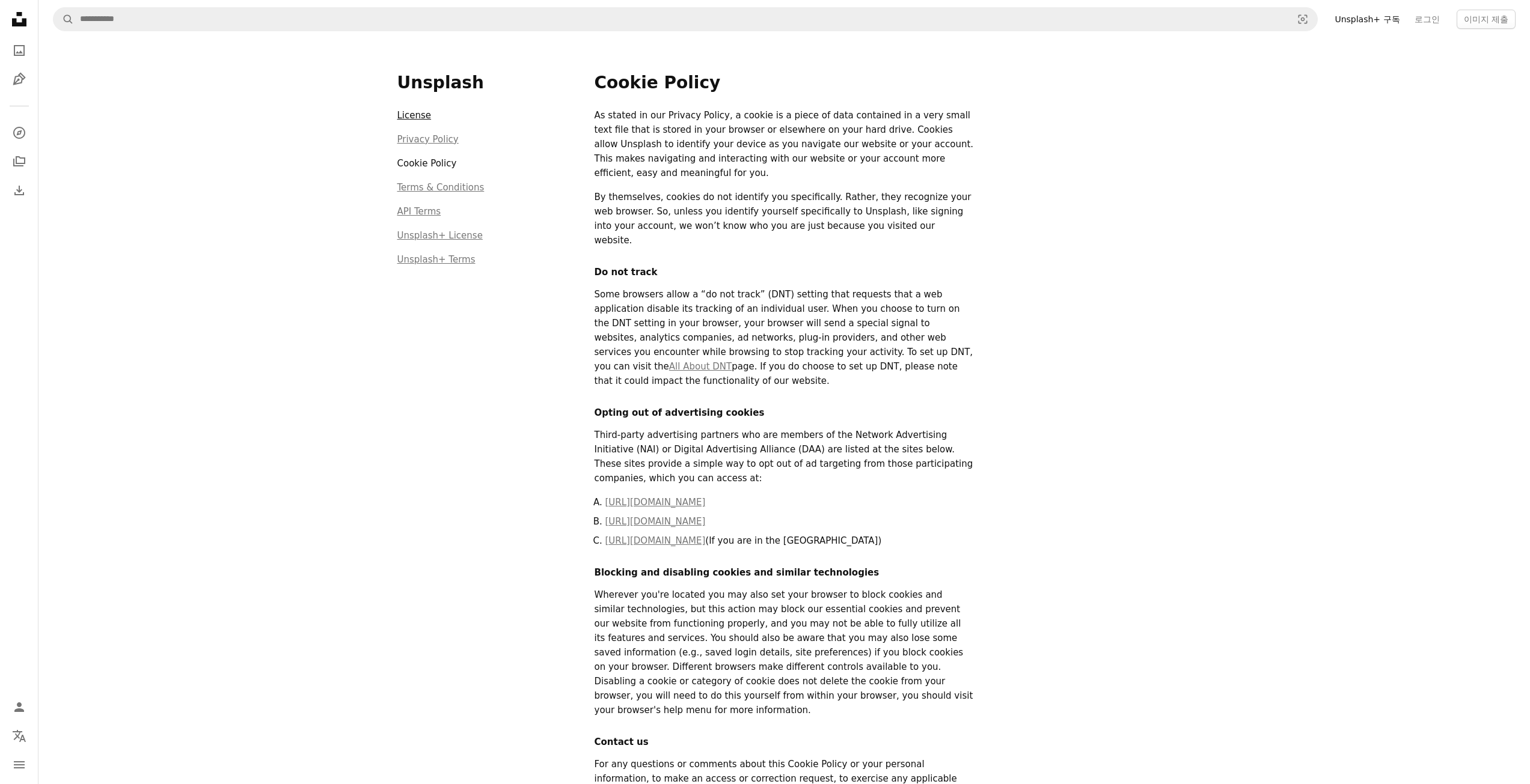
click at [419, 120] on link "License" at bounding box center [414, 116] width 34 height 11
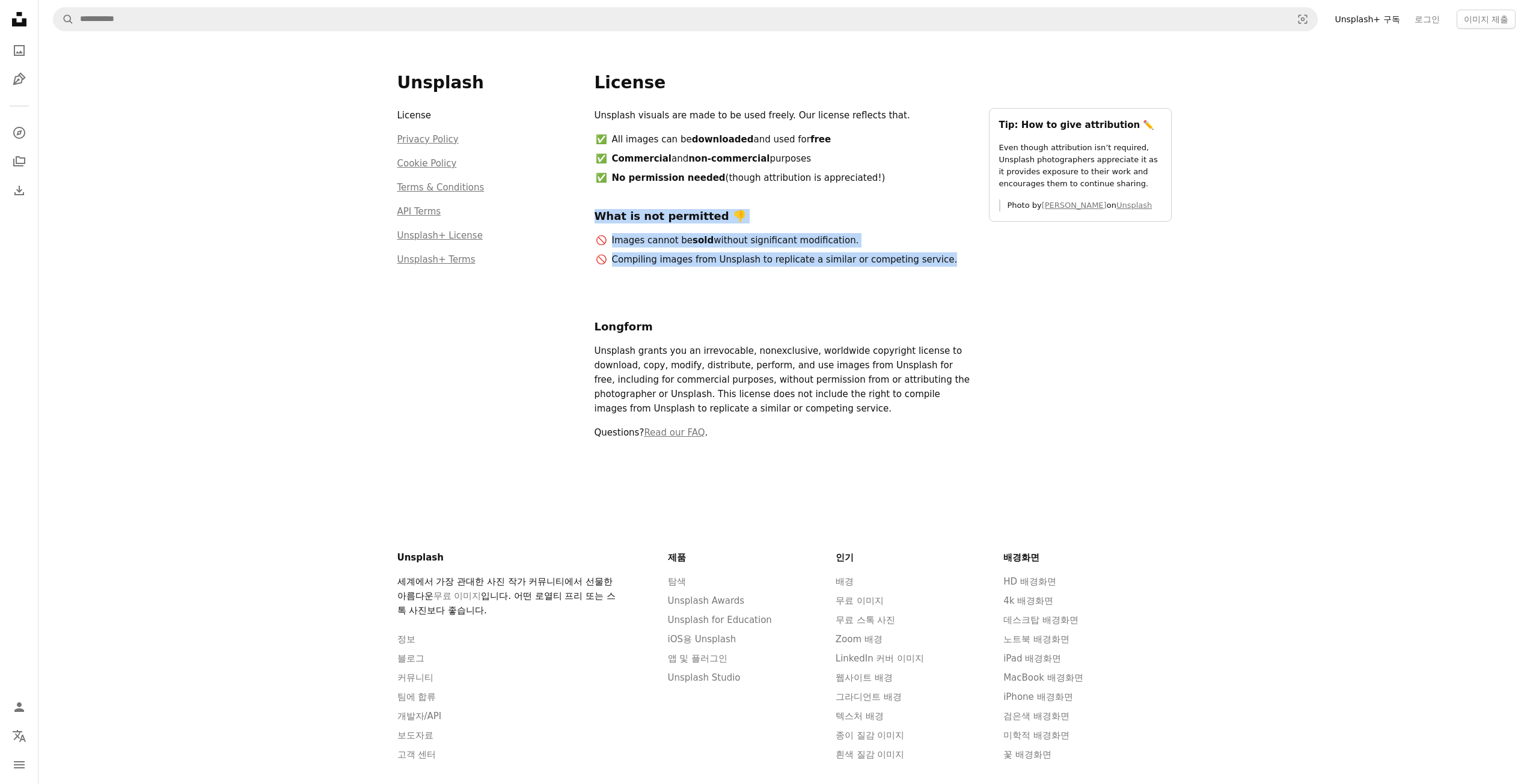
drag, startPoint x: 592, startPoint y: 219, endPoint x: 694, endPoint y: 103, distance: 154.5
click at [929, 260] on div "Unsplash License Privacy Policy Cookie Policy Terms & Conditions API Terms Unsp…" at bounding box center [784, 266] width 803 height 454
copy div "What is not permitted 👎 Images cannot be sold without significant modification.…"
click at [687, 300] on div "Longform Unsplash grants you an irrevocable, nonexclusive, worldwide copyright …" at bounding box center [784, 373] width 380 height 154
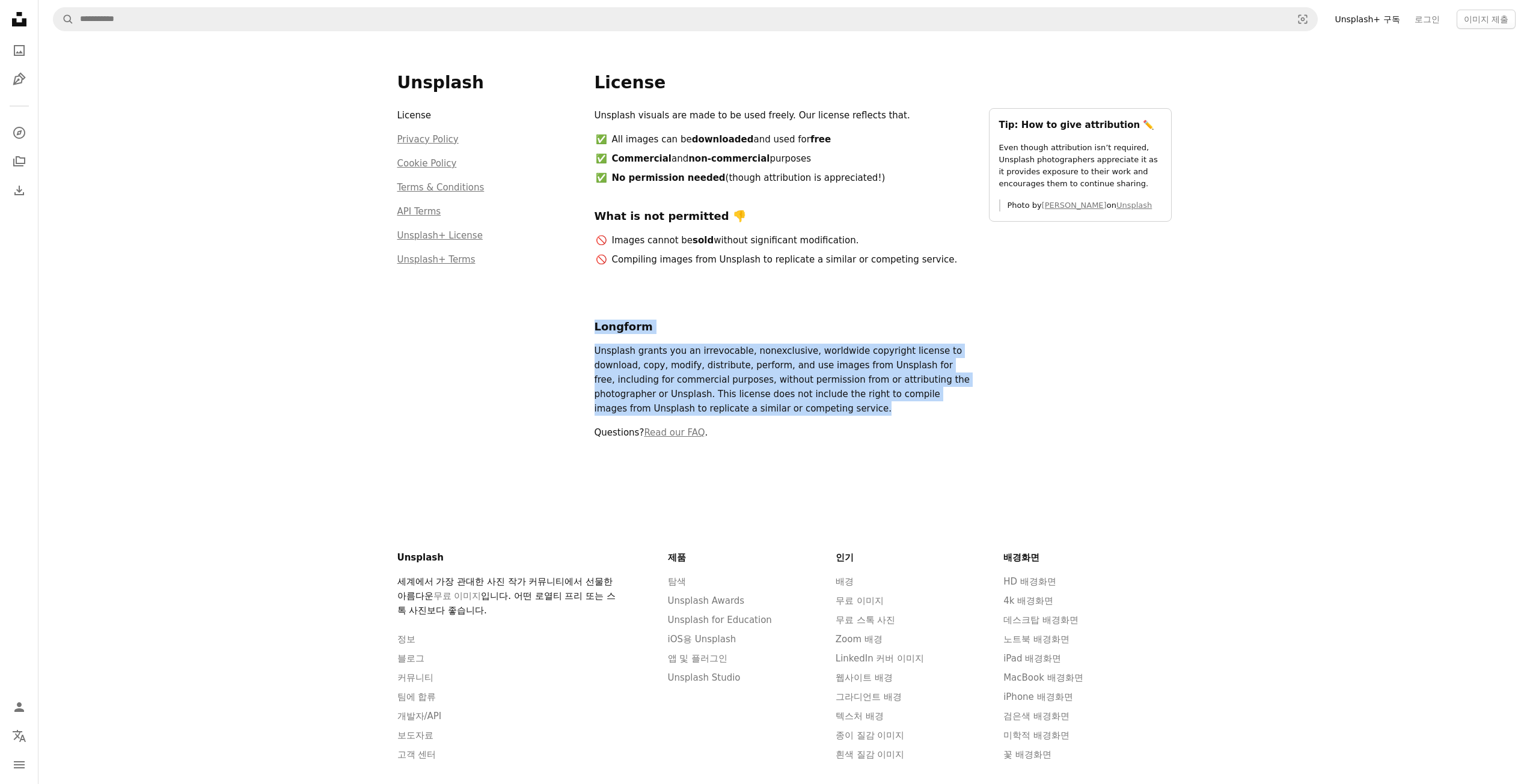
drag, startPoint x: 630, startPoint y: 342, endPoint x: 780, endPoint y: 404, distance: 162.3
click at [780, 404] on div "Unsplash License Privacy Policy Cookie Policy Terms & Conditions API Terms Unsp…" at bounding box center [784, 266] width 803 height 454
copy div "Longform Unsplash grants you an irrevocable, nonexclusive, worldwide copyright …"
click at [17, 15] on icon at bounding box center [19, 19] width 14 height 14
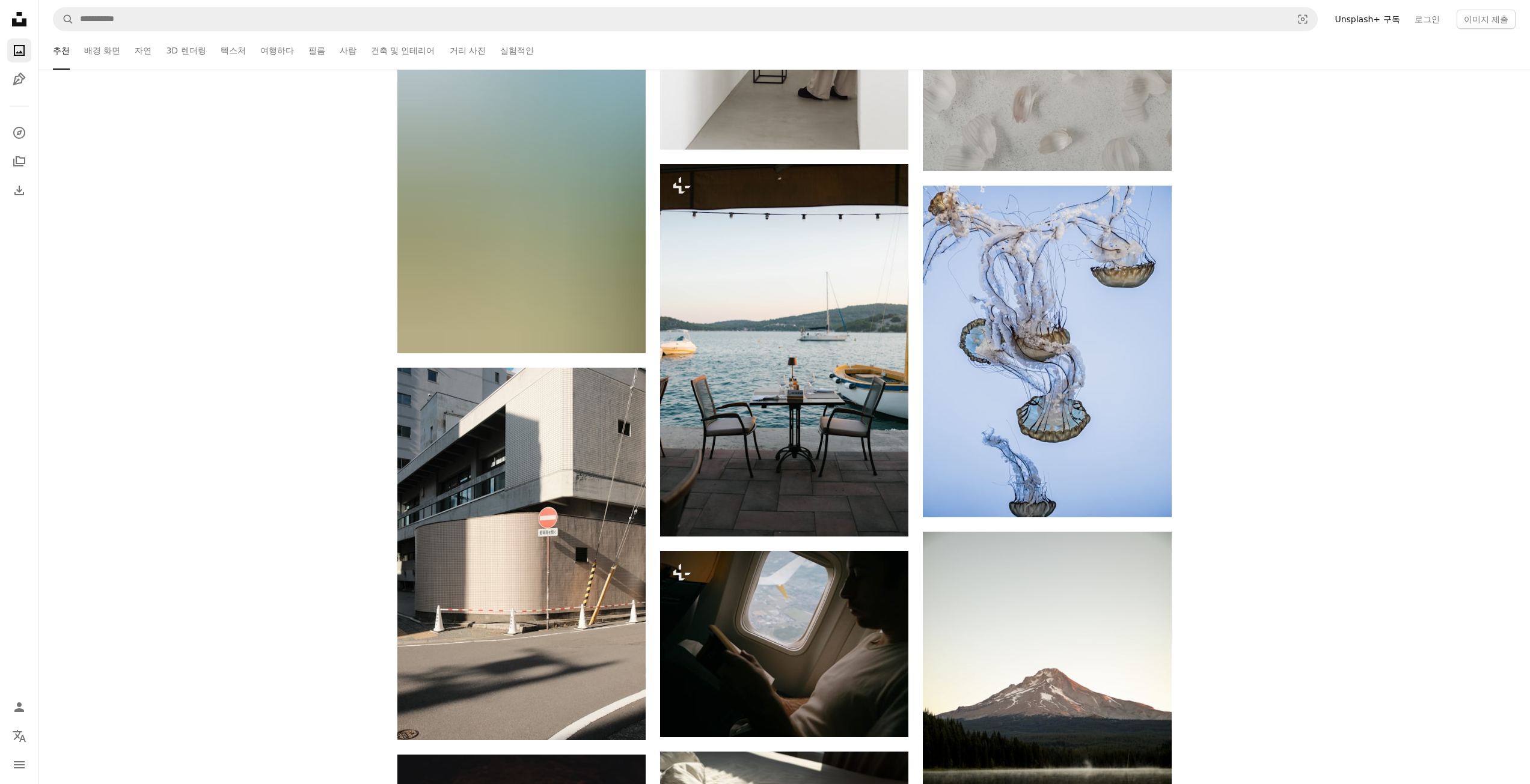
scroll to position [1083, 0]
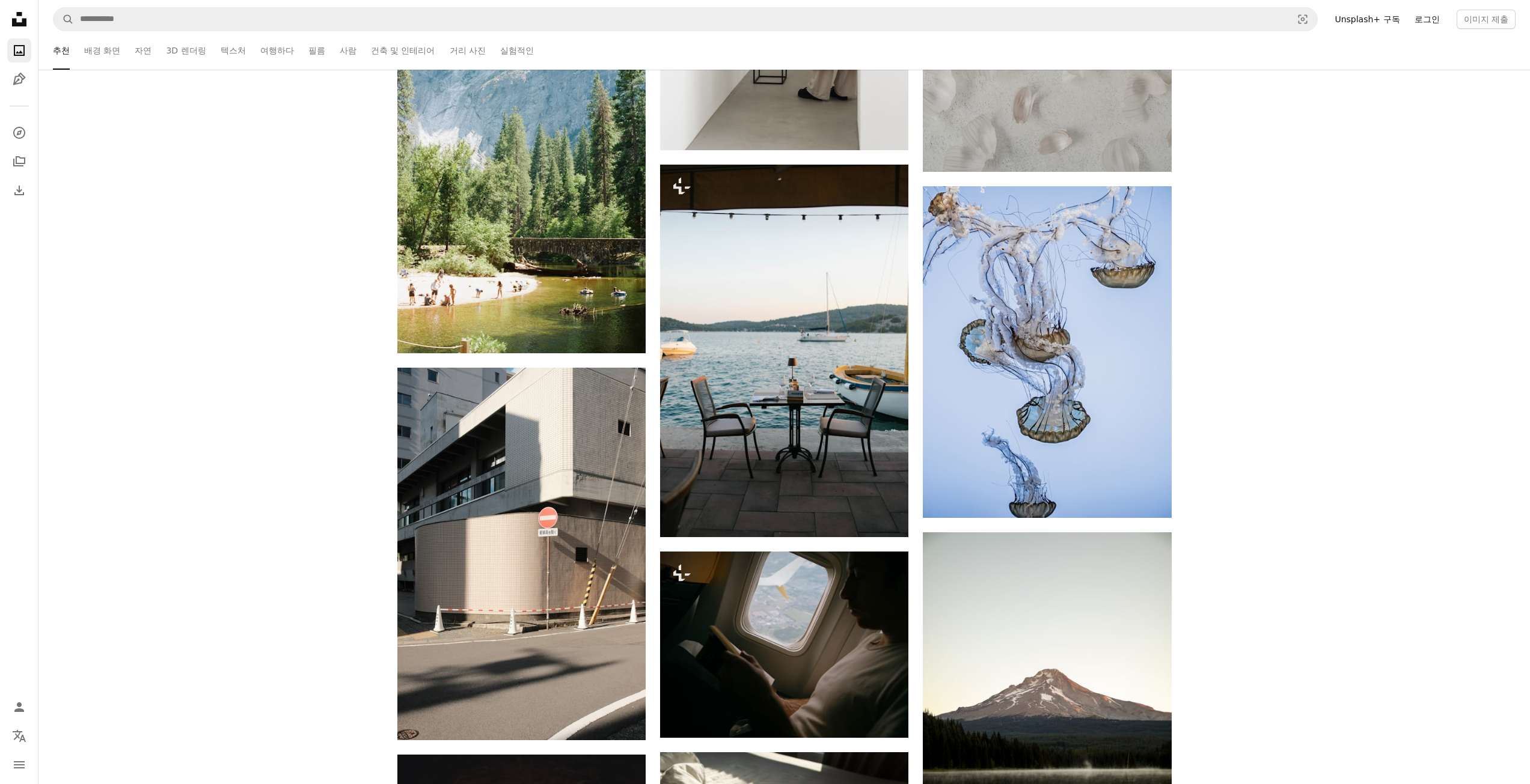
click at [1428, 19] on link "로그인" at bounding box center [1427, 19] width 40 height 19
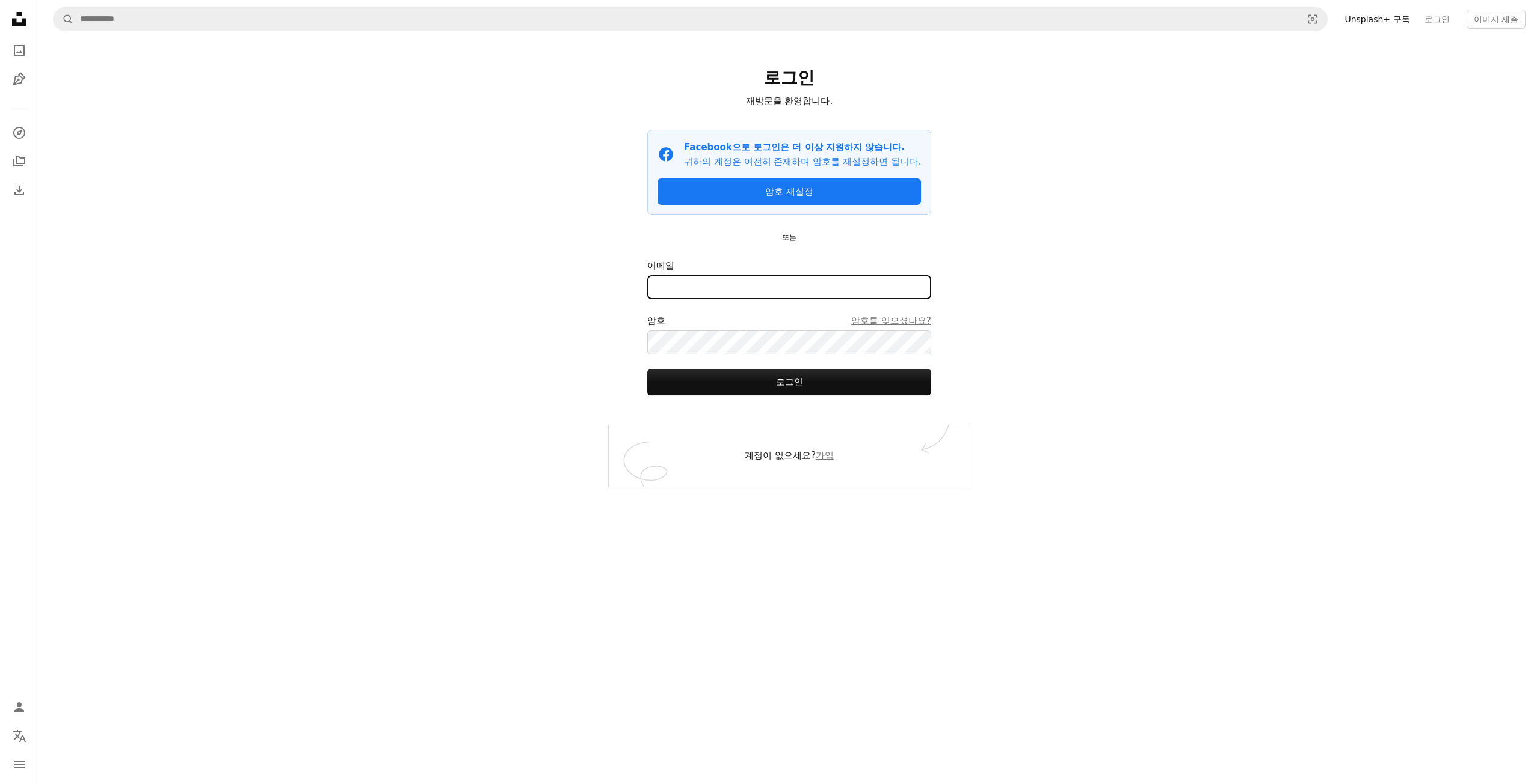
click at [727, 299] on input "이메일" at bounding box center [789, 287] width 284 height 24
type input "**********"
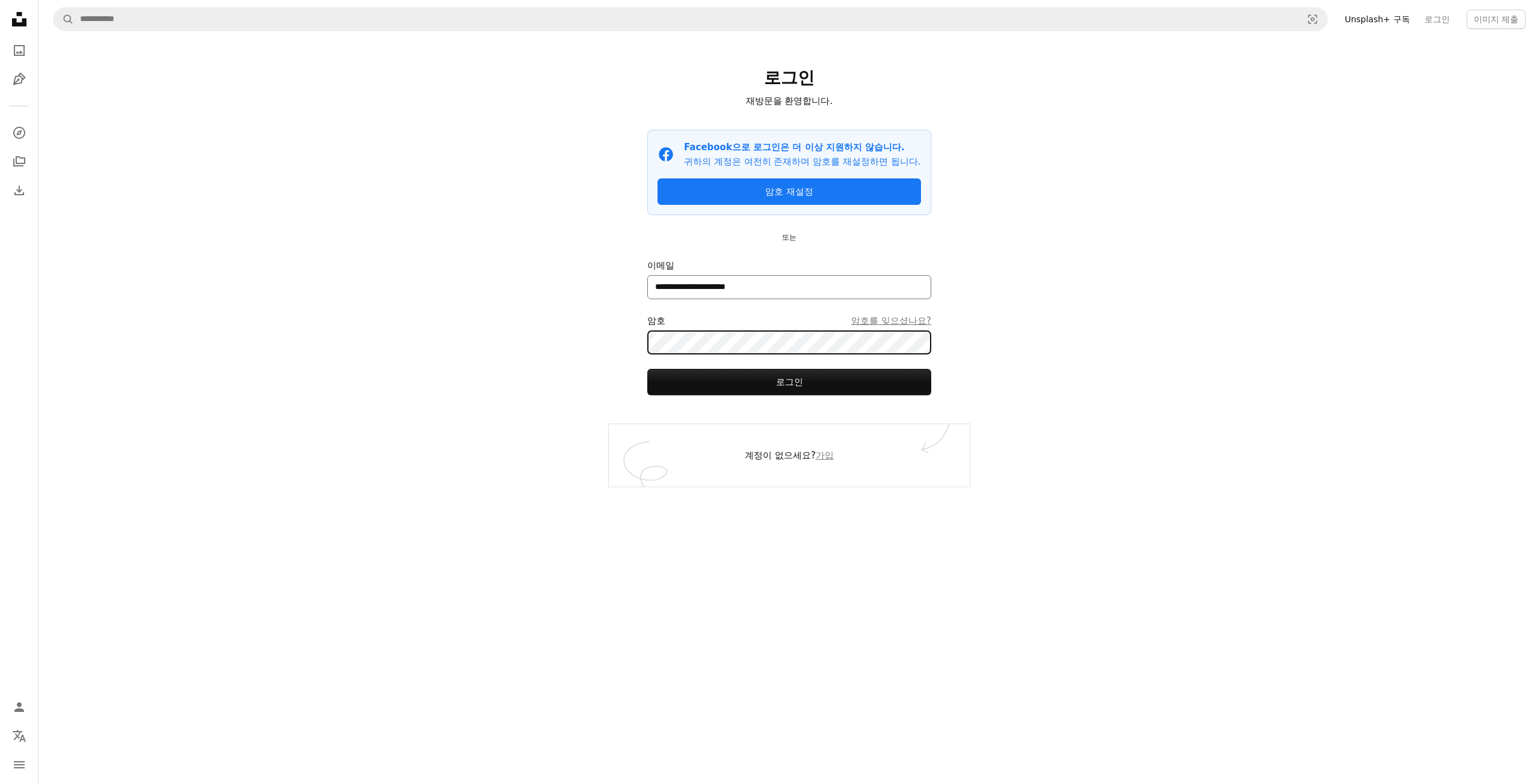
click at [647, 369] on button "로그인" at bounding box center [789, 382] width 284 height 26
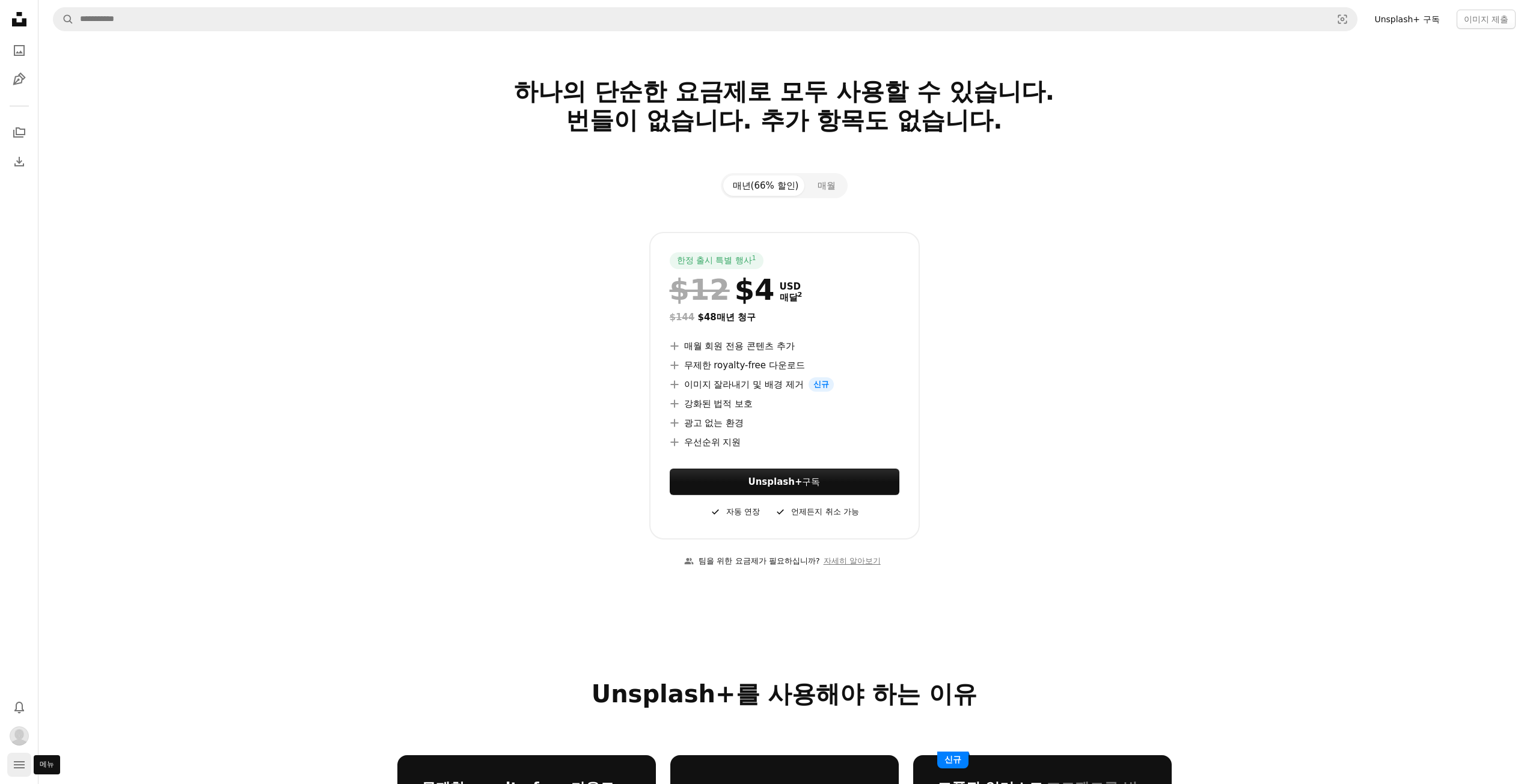
click at [21, 771] on icon "navigation menu" at bounding box center [19, 765] width 14 height 14
click at [19, 768] on icon "메뉴" at bounding box center [19, 765] width 11 height 7
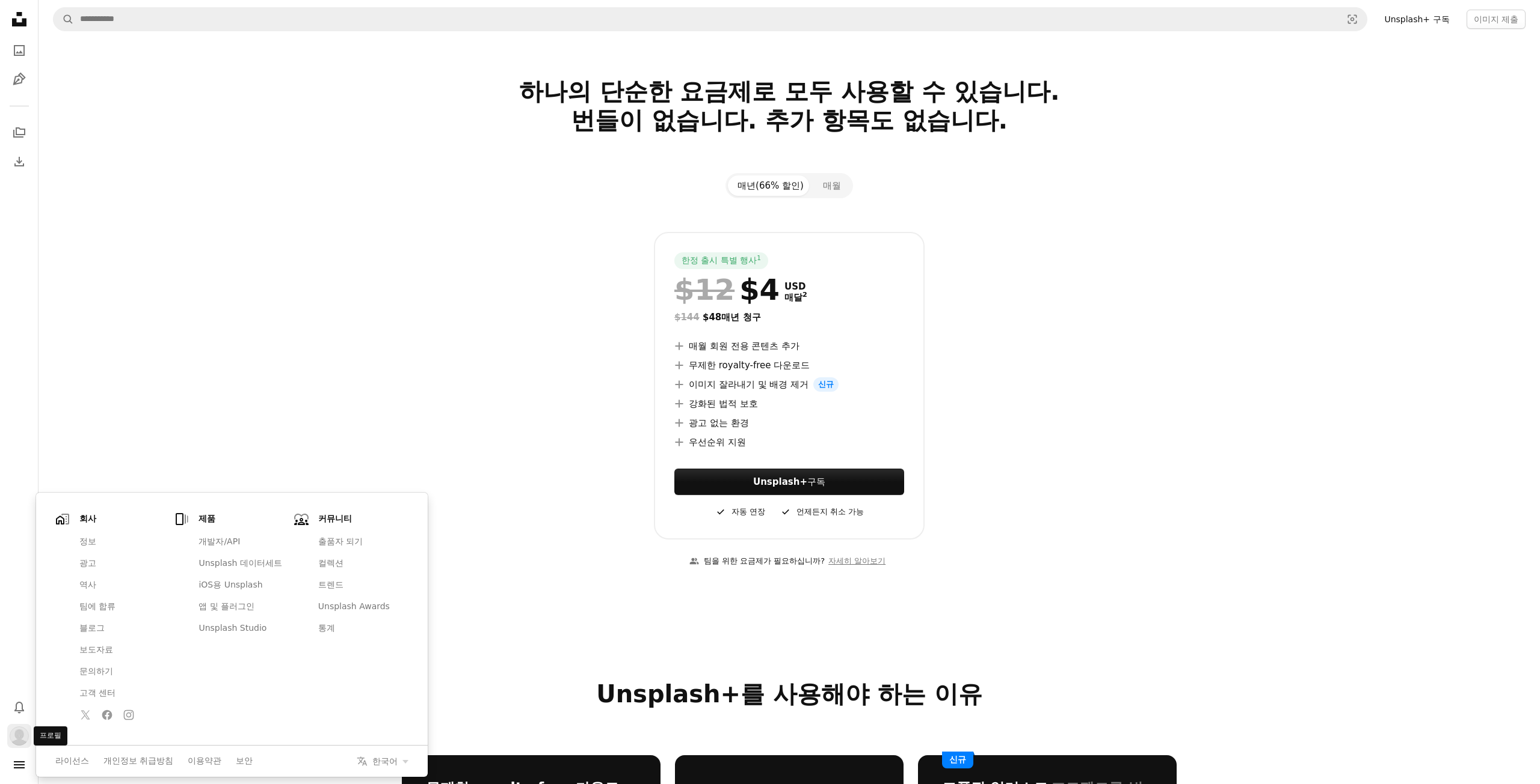
click at [17, 742] on img "프로필" at bounding box center [19, 736] width 19 height 19
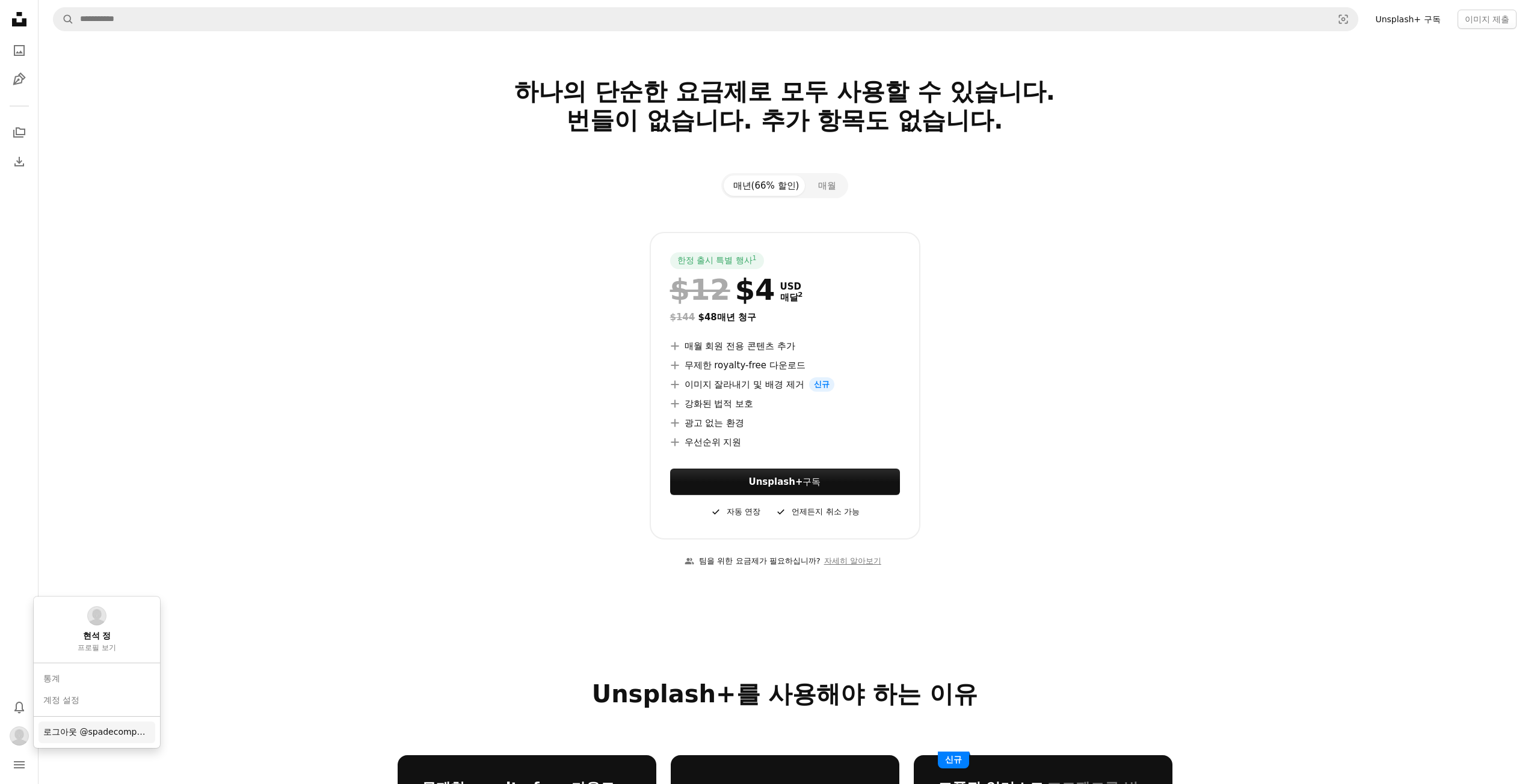
click at [65, 731] on span "로그아웃 @spadecompany" at bounding box center [97, 732] width 107 height 12
